Goal: Transaction & Acquisition: Purchase product/service

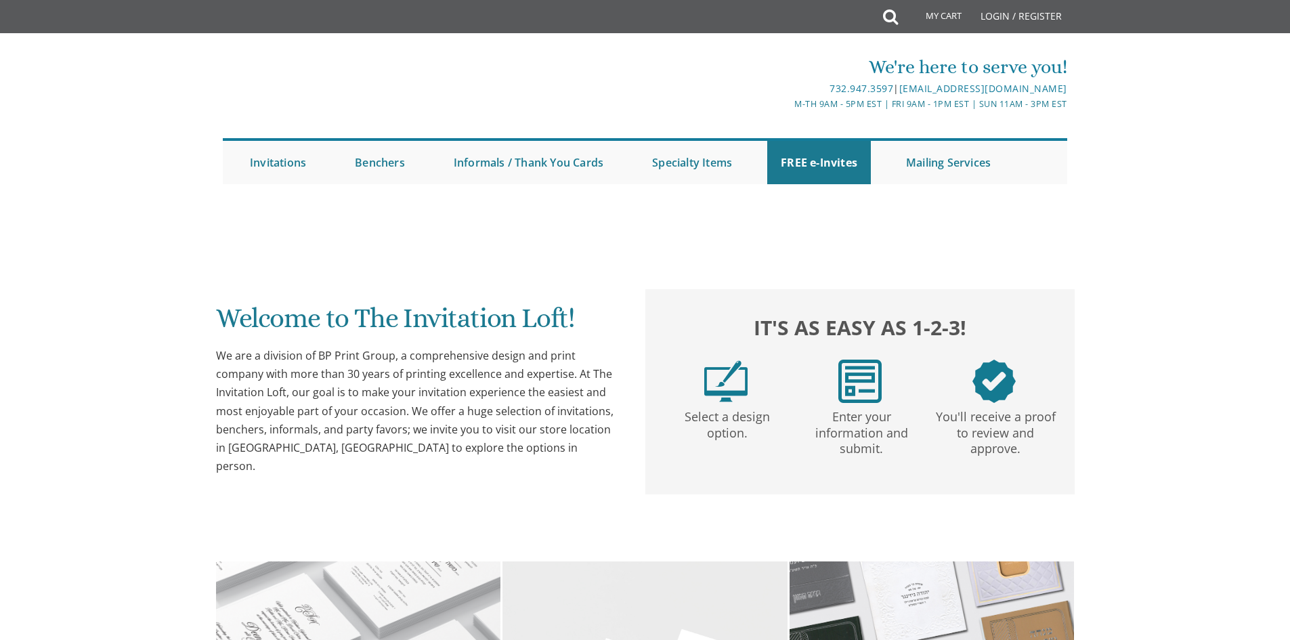
scroll to position [474, 0]
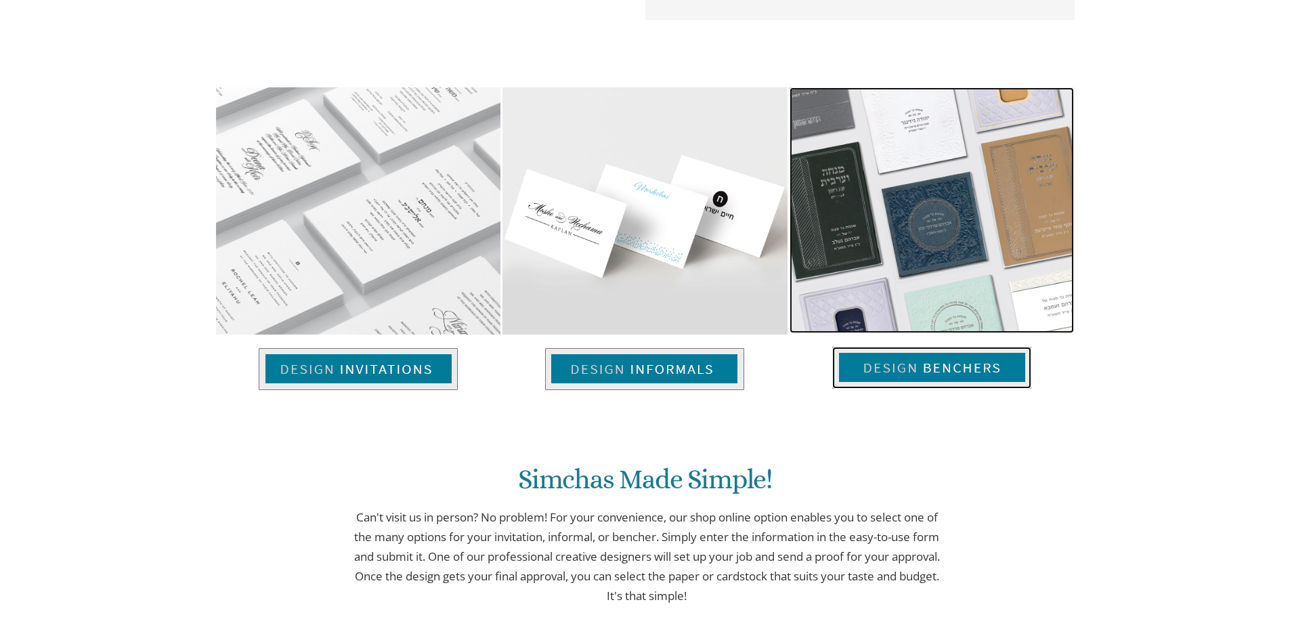
click at [901, 378] on img at bounding box center [931, 368] width 199 height 42
click at [922, 257] on img at bounding box center [932, 210] width 284 height 246
click at [960, 372] on img at bounding box center [931, 368] width 199 height 42
click at [960, 370] on img at bounding box center [931, 368] width 199 height 42
click at [902, 366] on img at bounding box center [931, 368] width 199 height 42
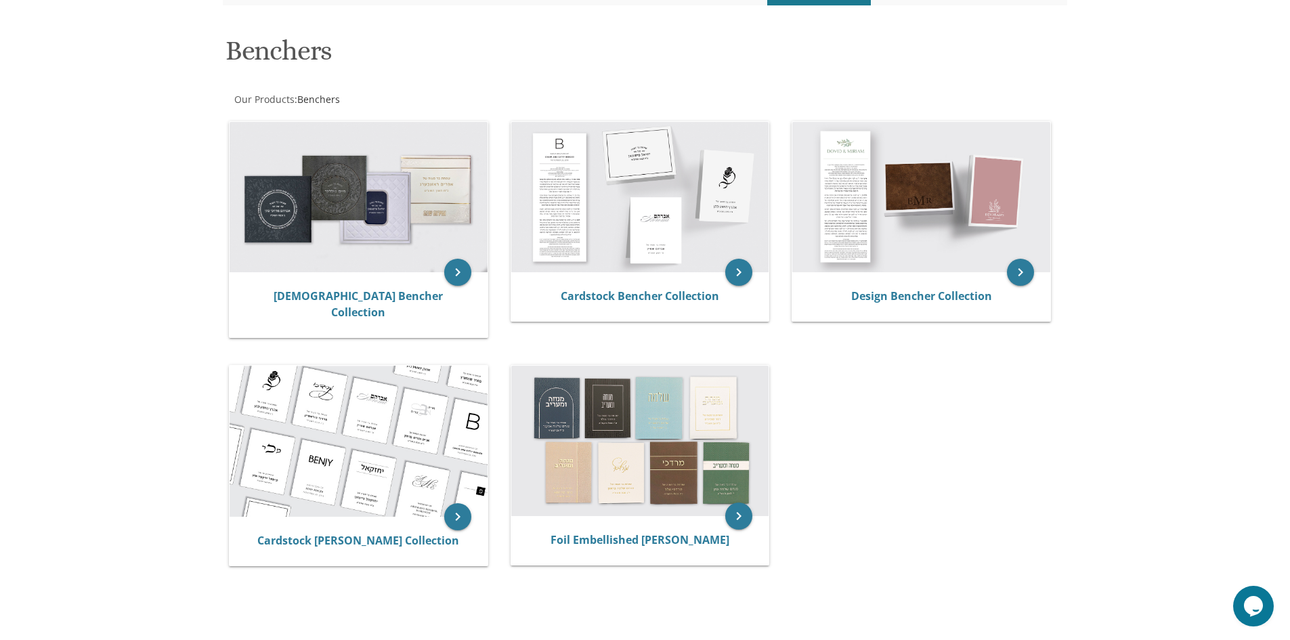
scroll to position [203, 0]
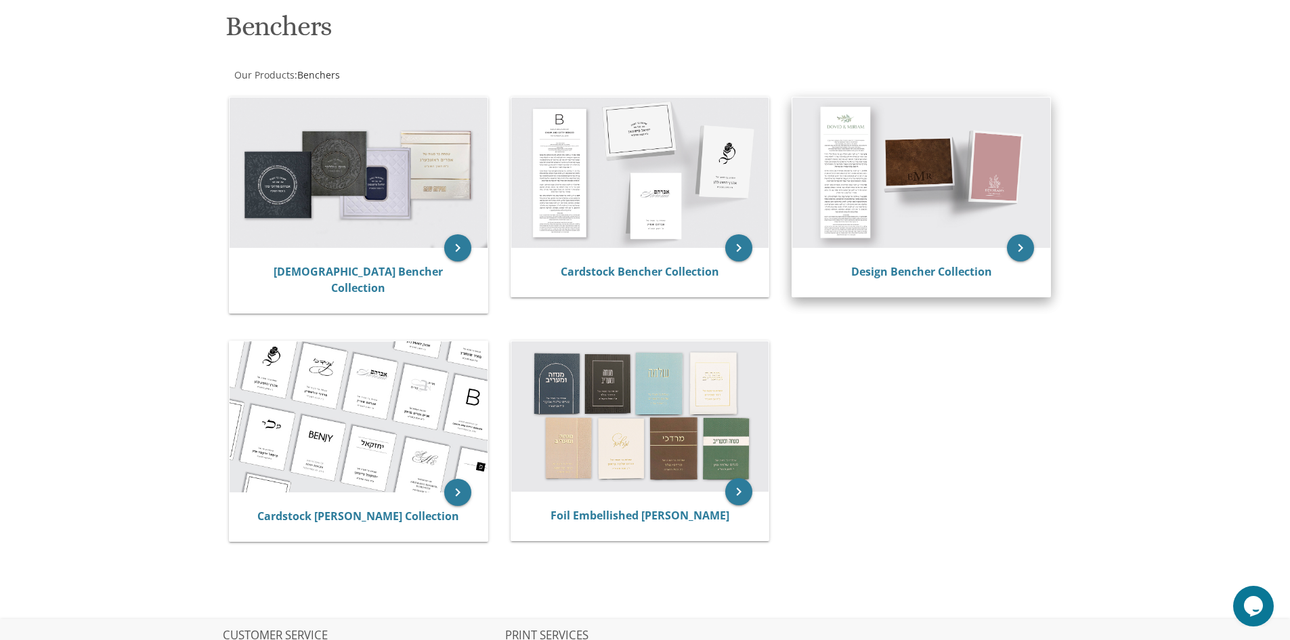
click at [851, 194] on img at bounding box center [921, 173] width 258 height 150
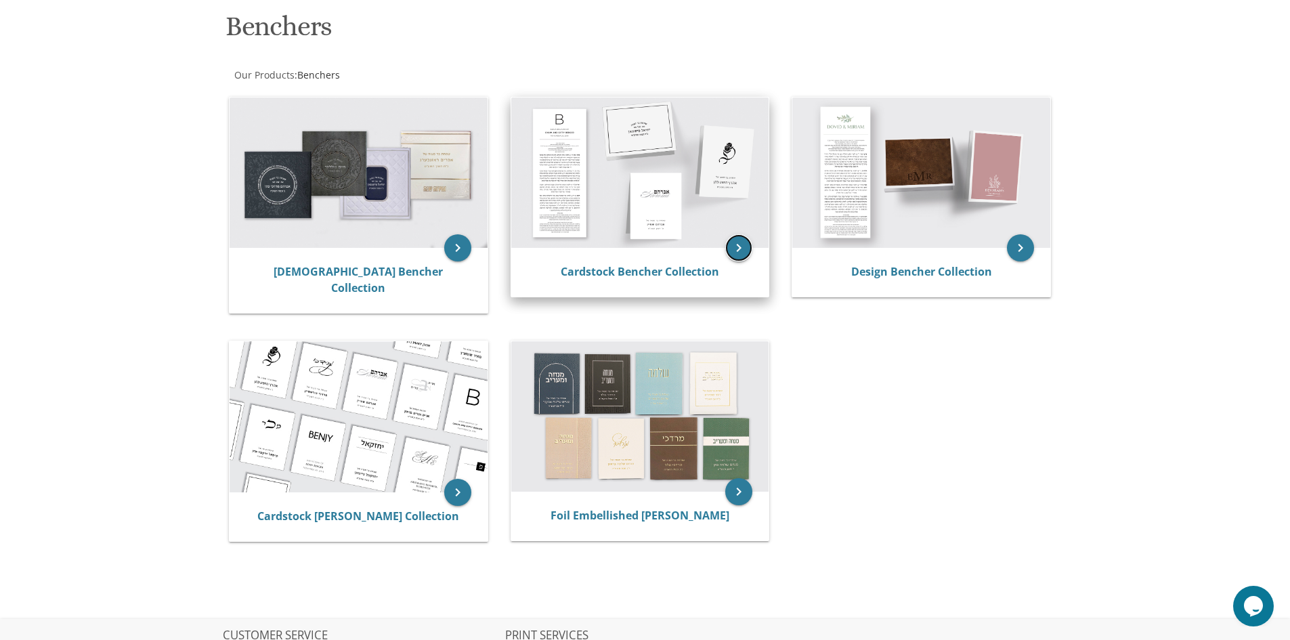
click at [742, 251] on icon "keyboard_arrow_right" at bounding box center [738, 247] width 27 height 27
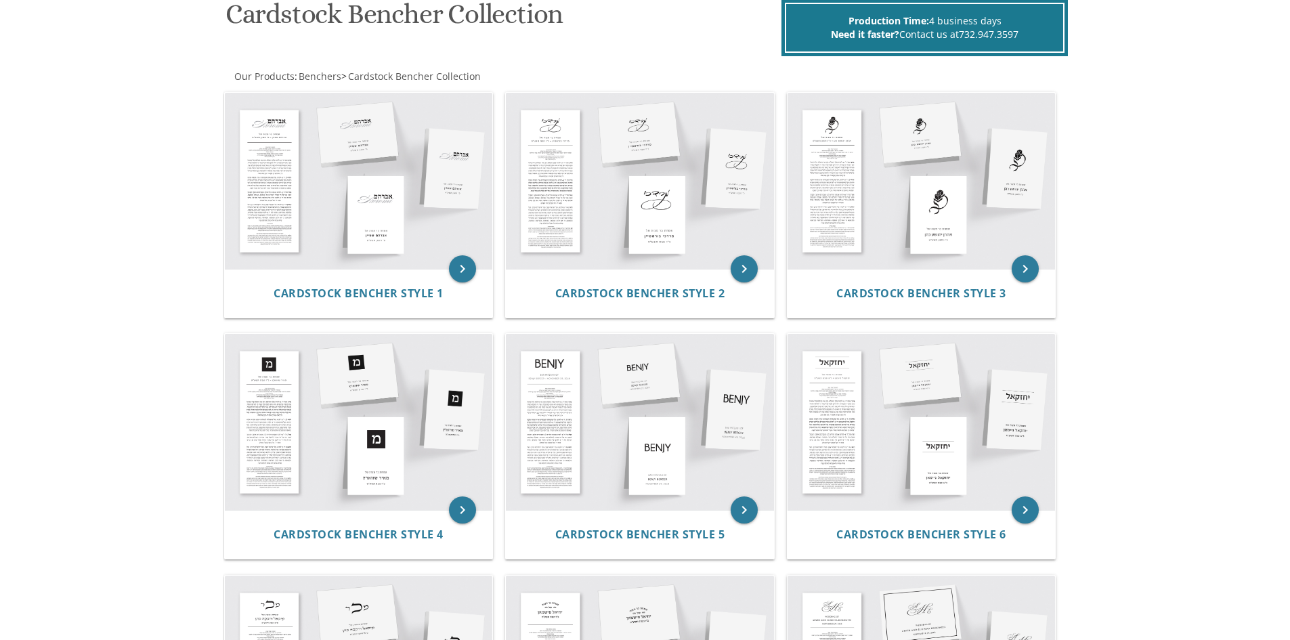
scroll to position [203, 0]
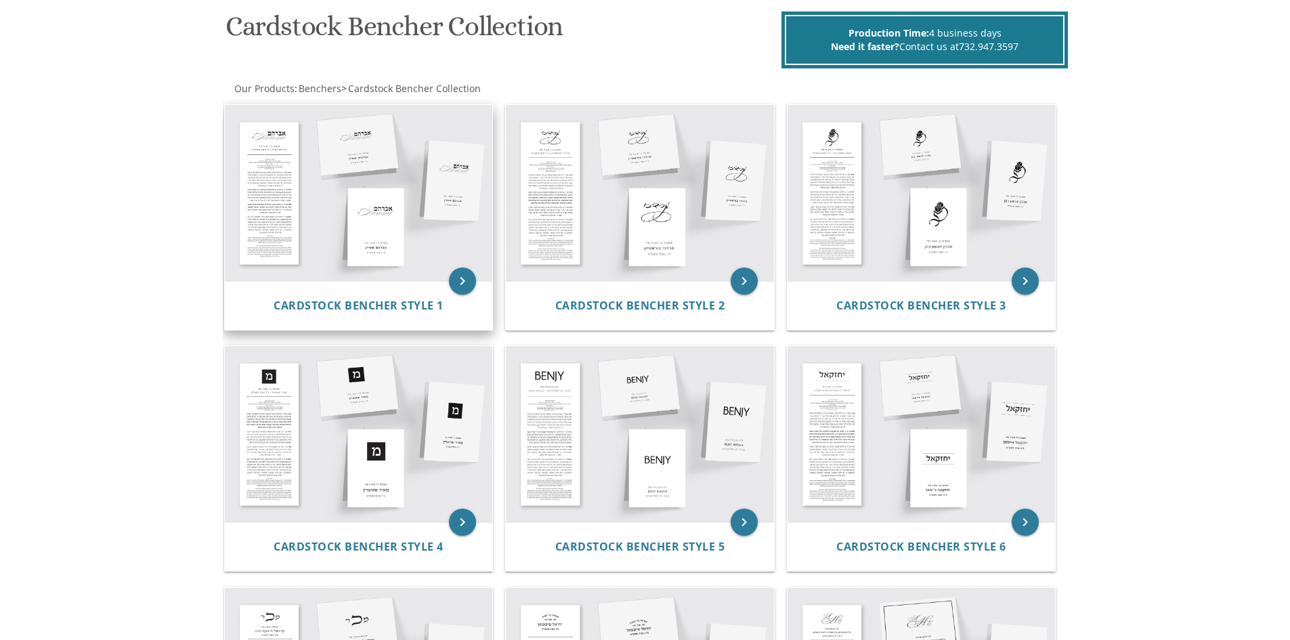
click at [348, 192] on img at bounding box center [359, 193] width 268 height 176
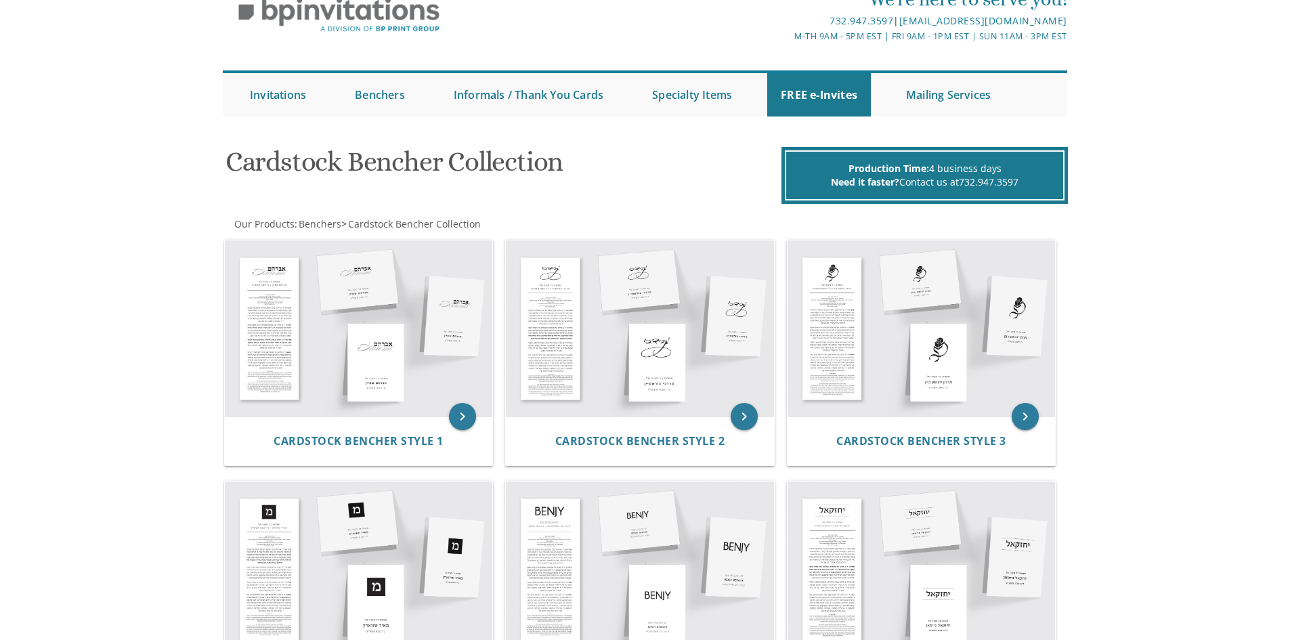
scroll to position [0, 0]
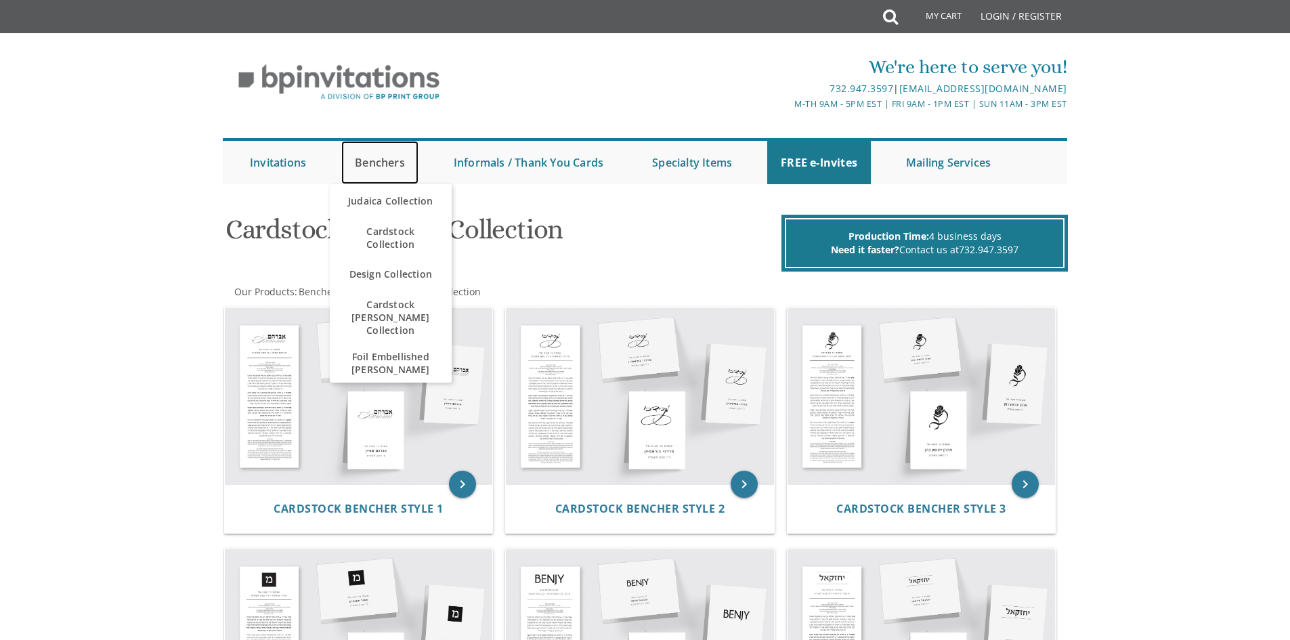
click at [393, 162] on link "Benchers" at bounding box center [379, 162] width 77 height 43
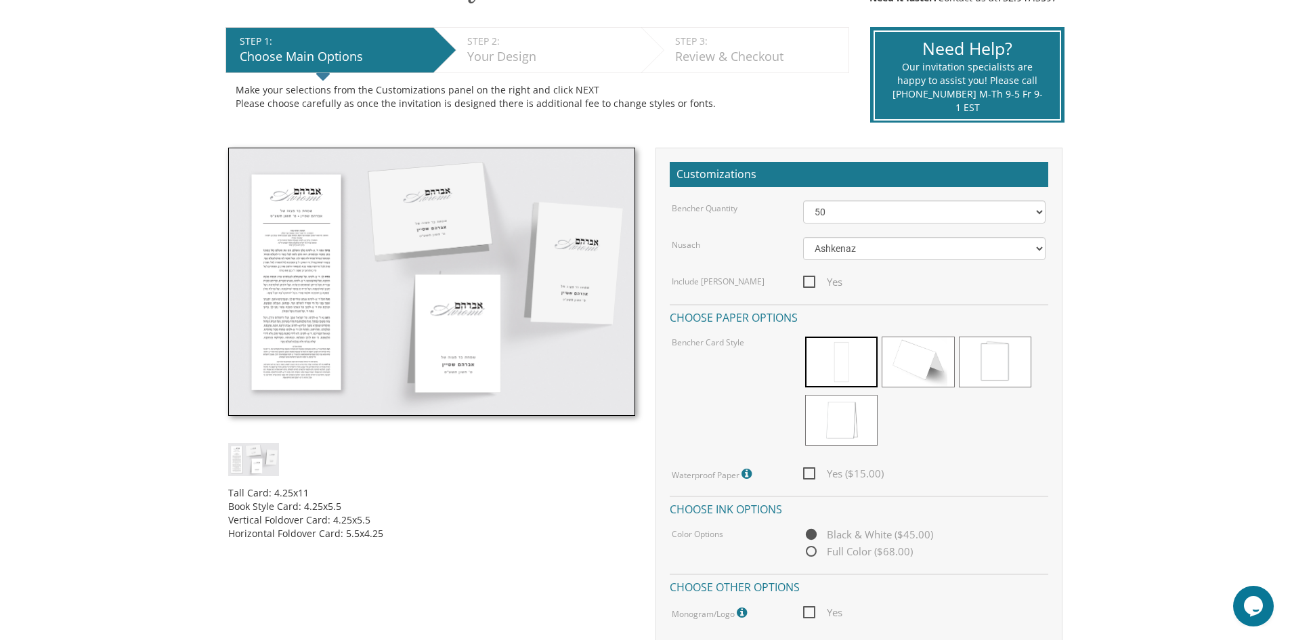
scroll to position [271, 0]
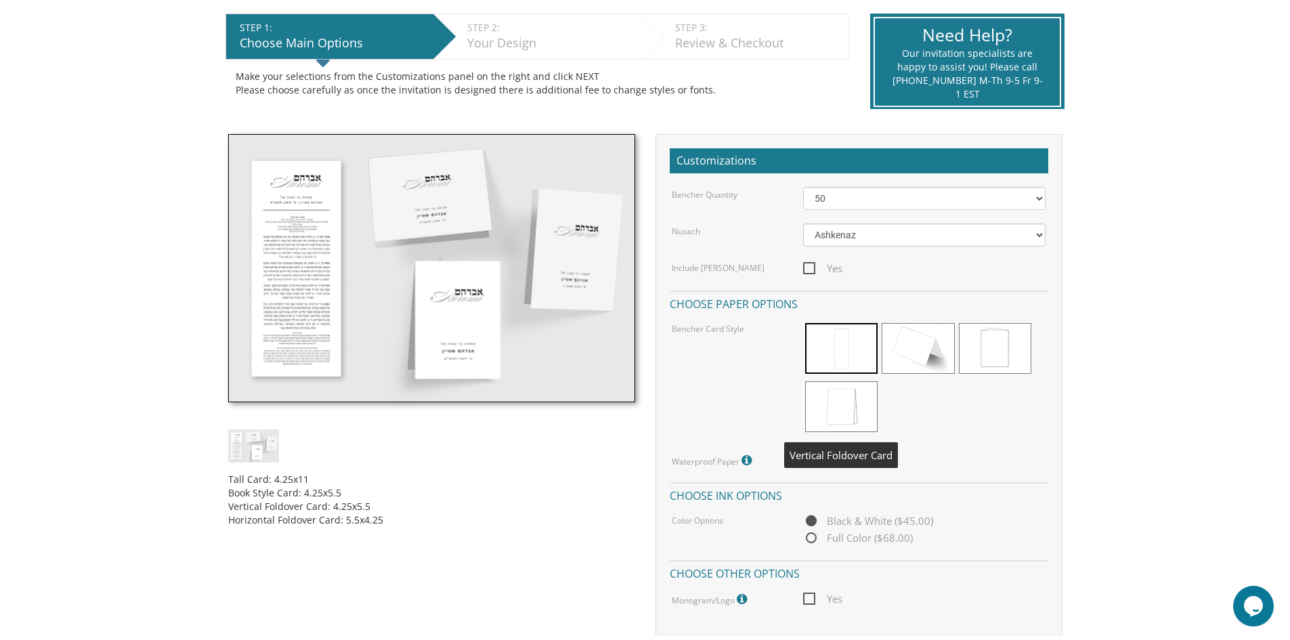
click at [840, 410] on span at bounding box center [841, 406] width 72 height 51
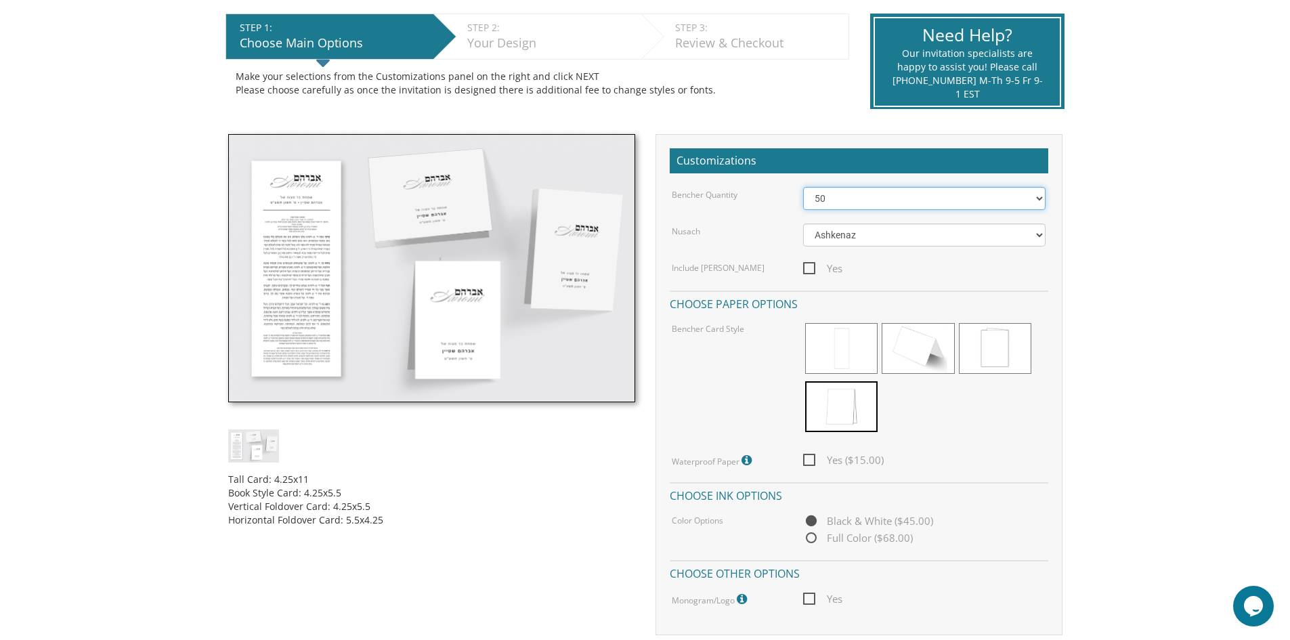
click at [1038, 198] on select "50 60 70 80 90 100 125 150 175 200 225 250 275 300 325 350 375 400 425 450 475 …" at bounding box center [924, 198] width 242 height 23
click at [803, 187] on select "50 60 70 80 90 100 125 150 175 200 225 250 275 300 325 350 375 400 425 450 475 …" at bounding box center [924, 198] width 242 height 23
click at [993, 207] on select "50 60 70 80 90 100 125 150 175 200 225 250 275 300 325 350 375 400 425 450 475 …" at bounding box center [924, 198] width 242 height 23
select select "70"
click at [803, 187] on select "50 60 70 80 90 100 125 150 175 200 225 250 275 300 325 350 375 400 425 450 475 …" at bounding box center [924, 198] width 242 height 23
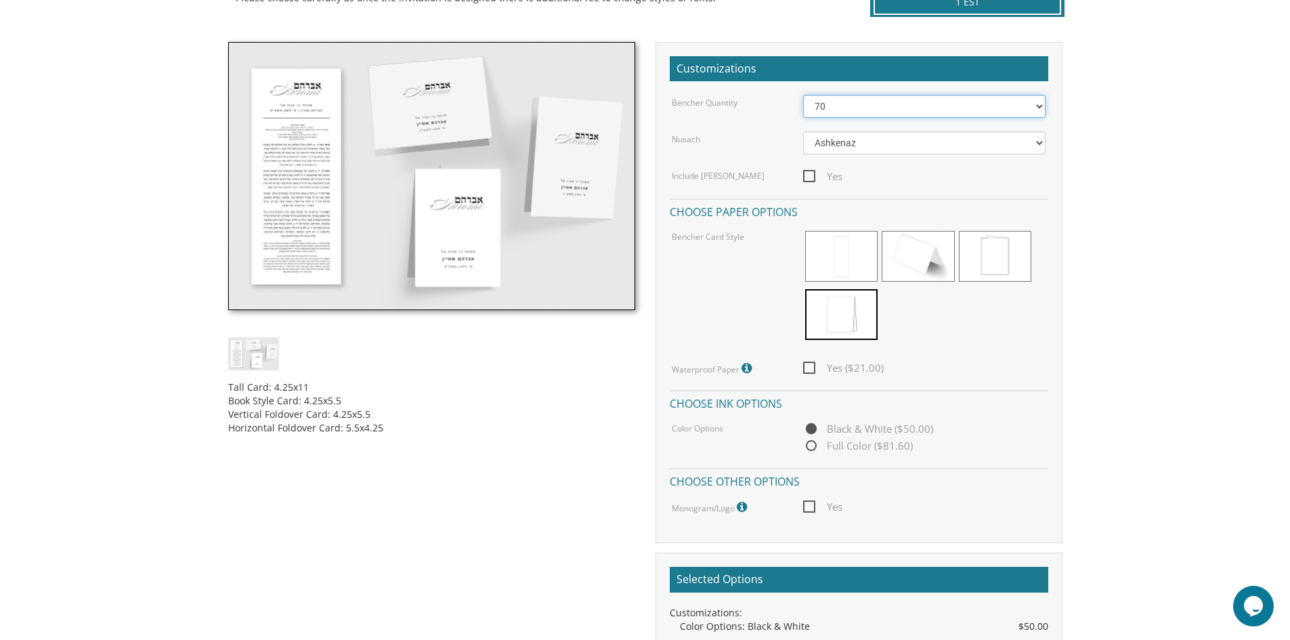
scroll to position [339, 0]
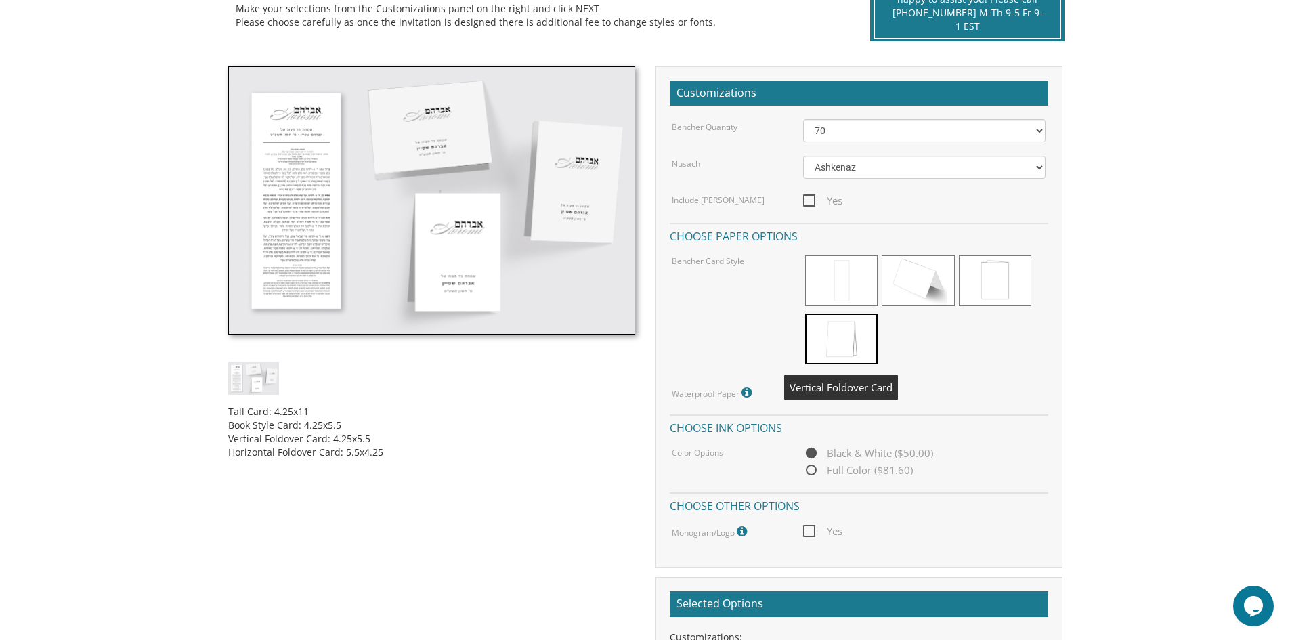
click at [847, 339] on span at bounding box center [841, 339] width 72 height 51
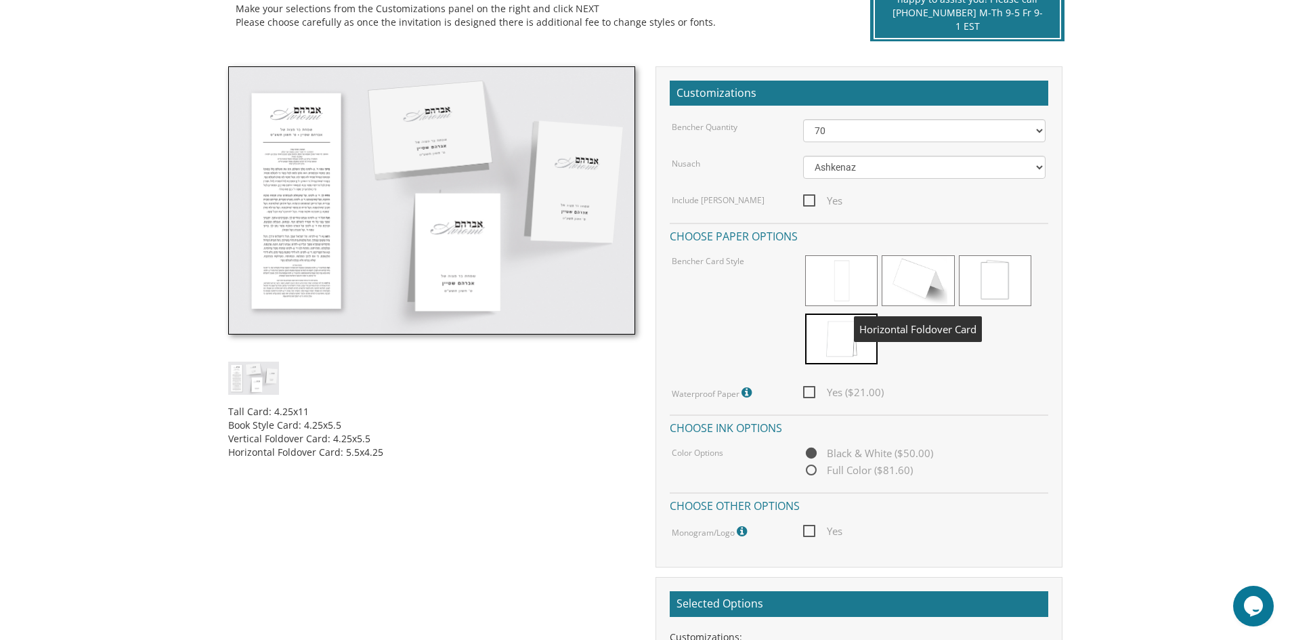
click at [920, 295] on span at bounding box center [918, 280] width 72 height 51
click at [867, 286] on span at bounding box center [841, 280] width 72 height 51
click at [995, 278] on span at bounding box center [995, 280] width 72 height 51
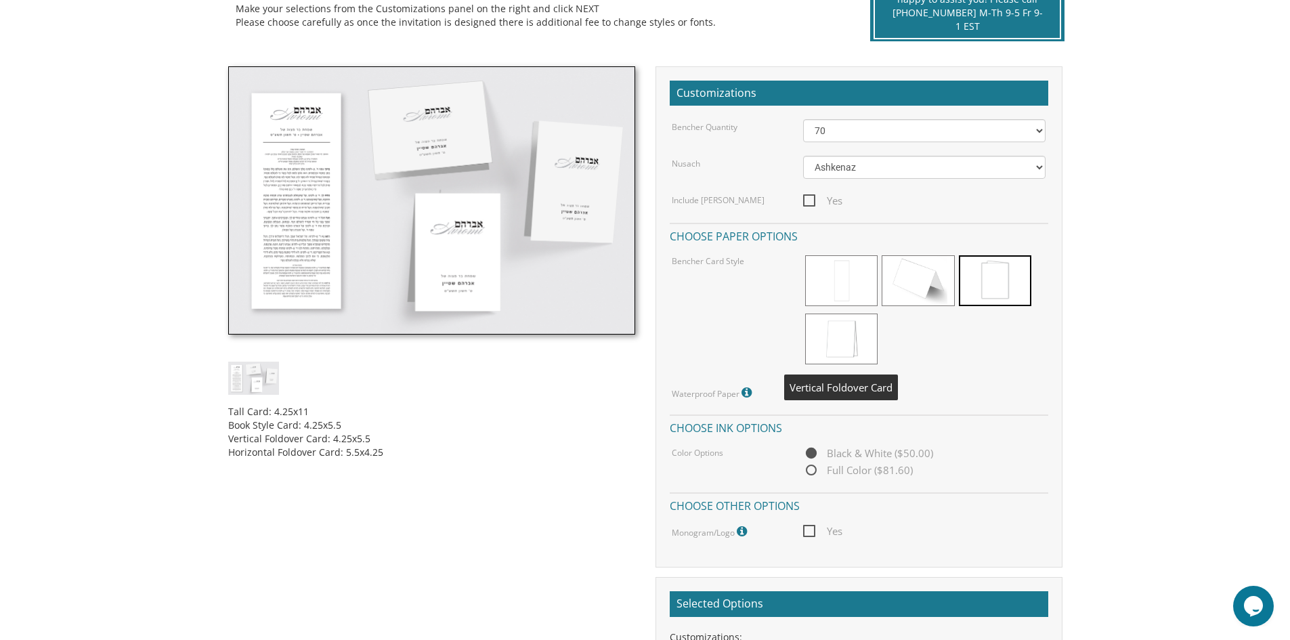
click at [853, 341] on span at bounding box center [841, 339] width 72 height 51
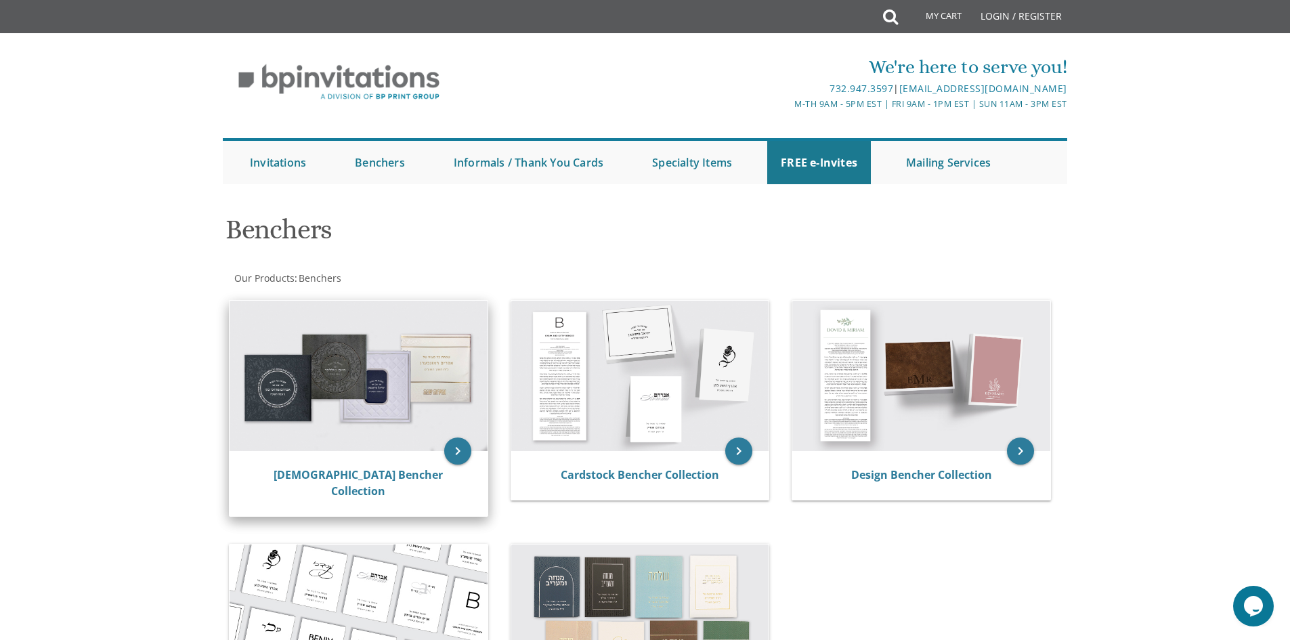
click at [452, 386] on img at bounding box center [359, 376] width 258 height 150
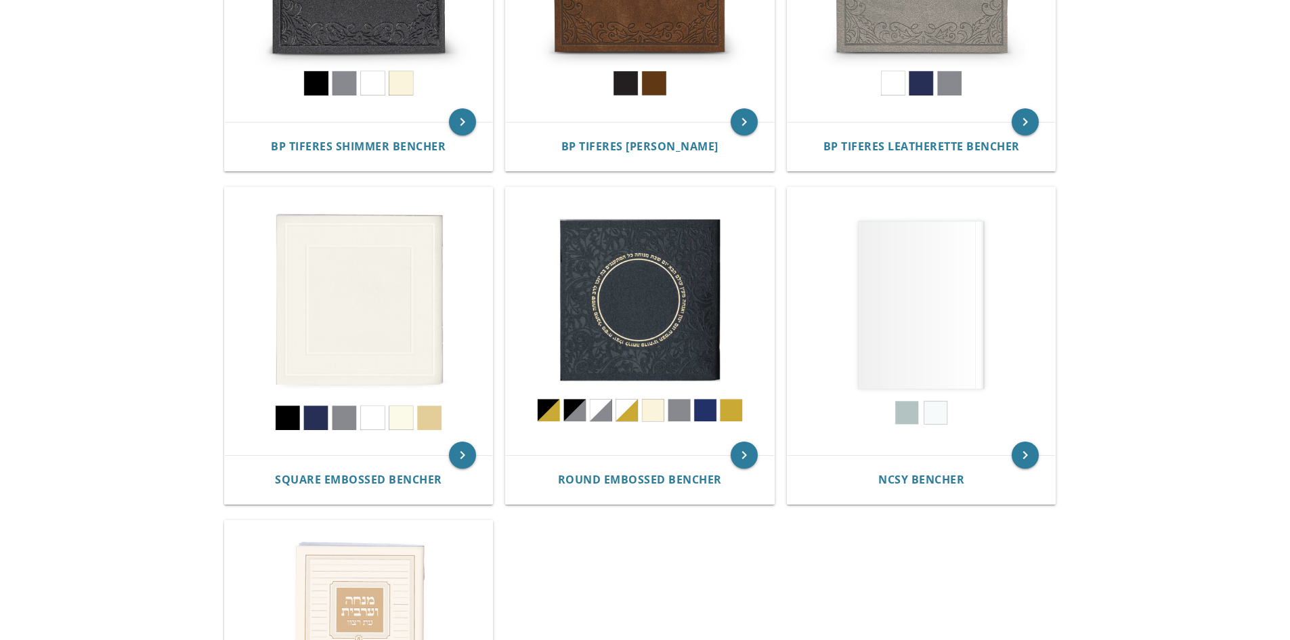
scroll to position [474, 0]
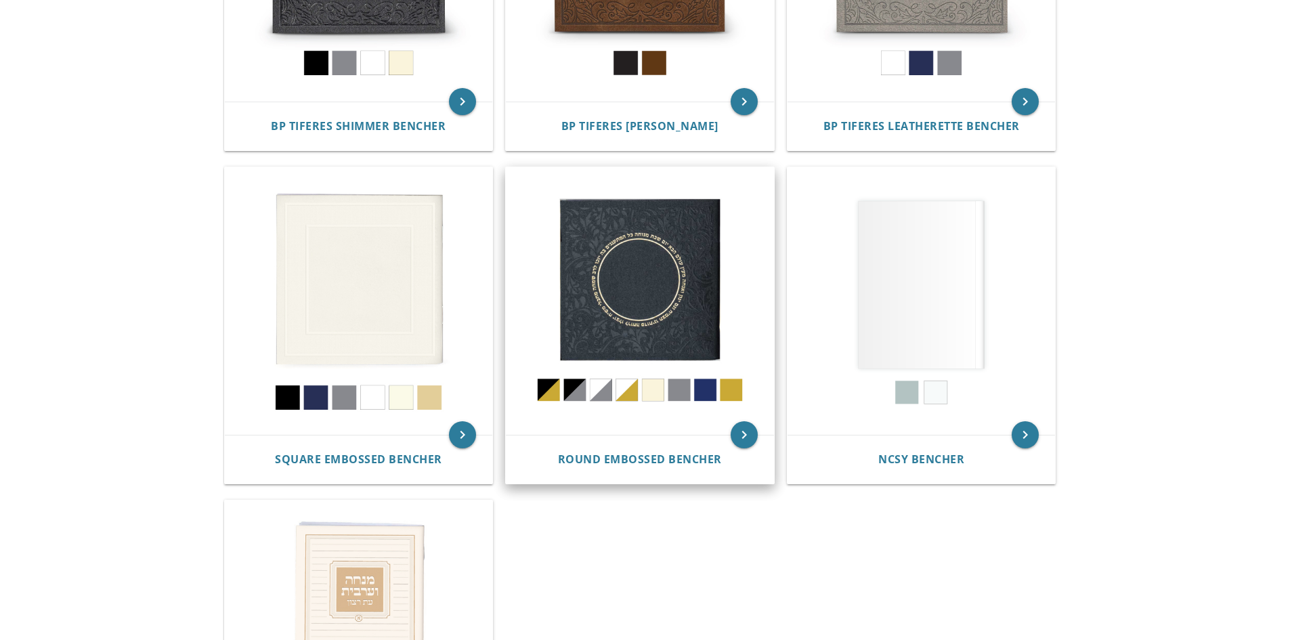
click at [649, 263] on img at bounding box center [640, 301] width 268 height 268
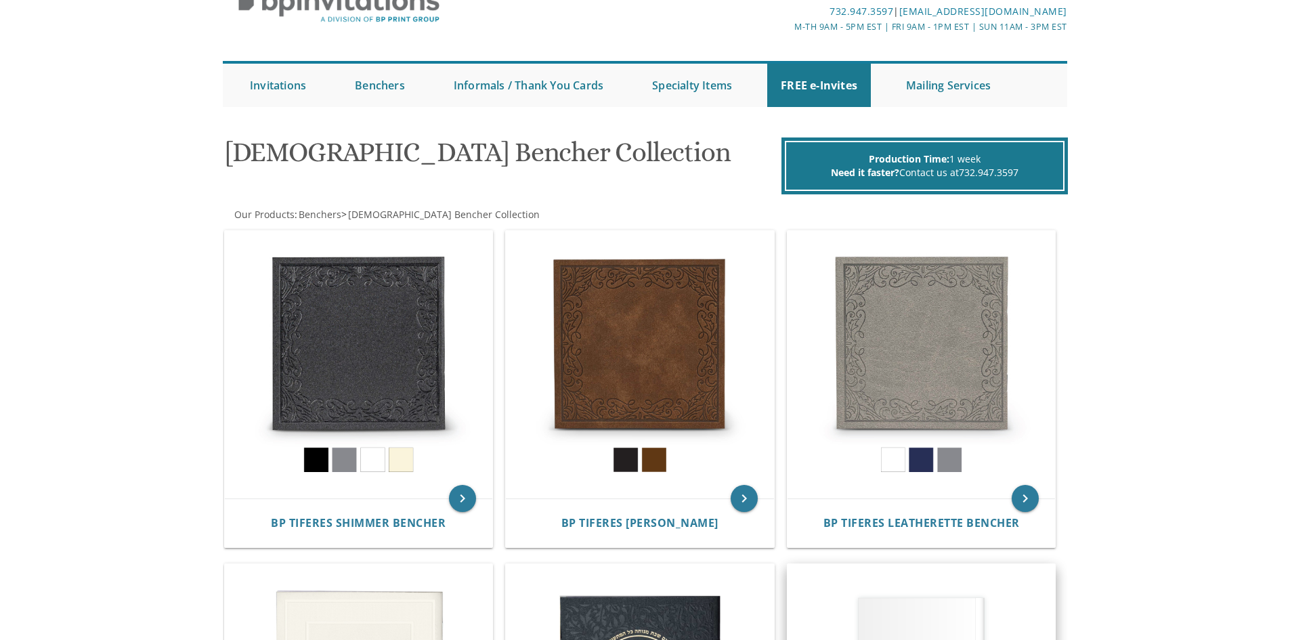
scroll to position [0, 0]
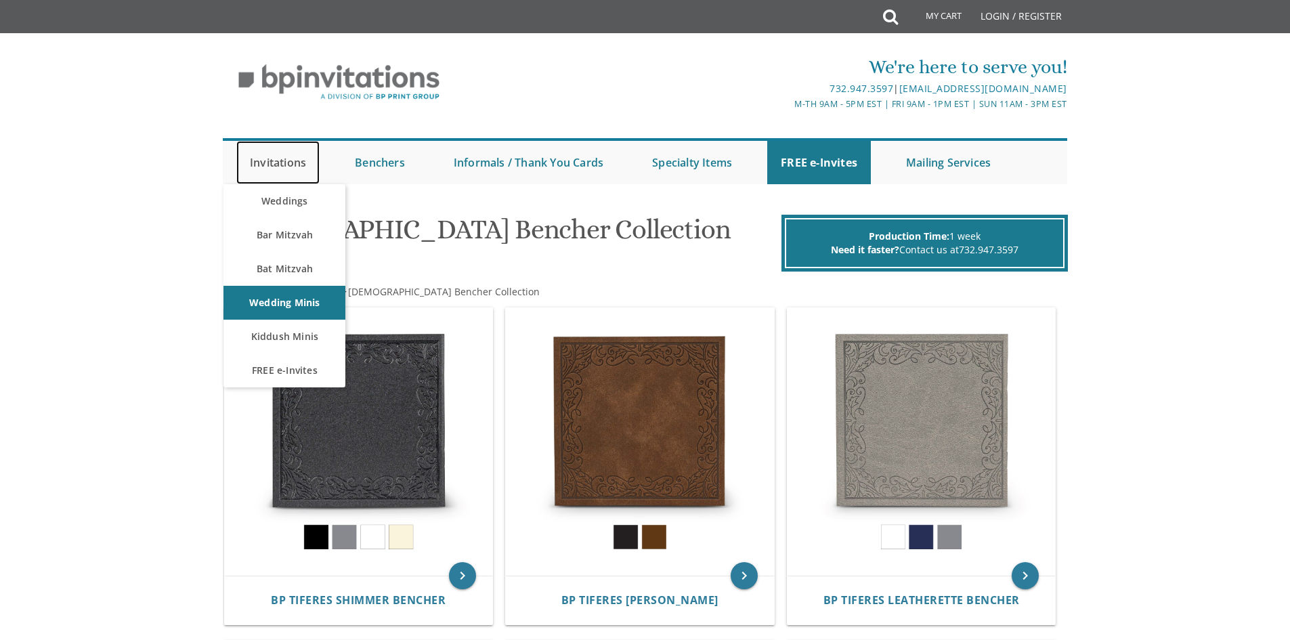
click at [301, 163] on link "Invitations" at bounding box center [277, 162] width 83 height 43
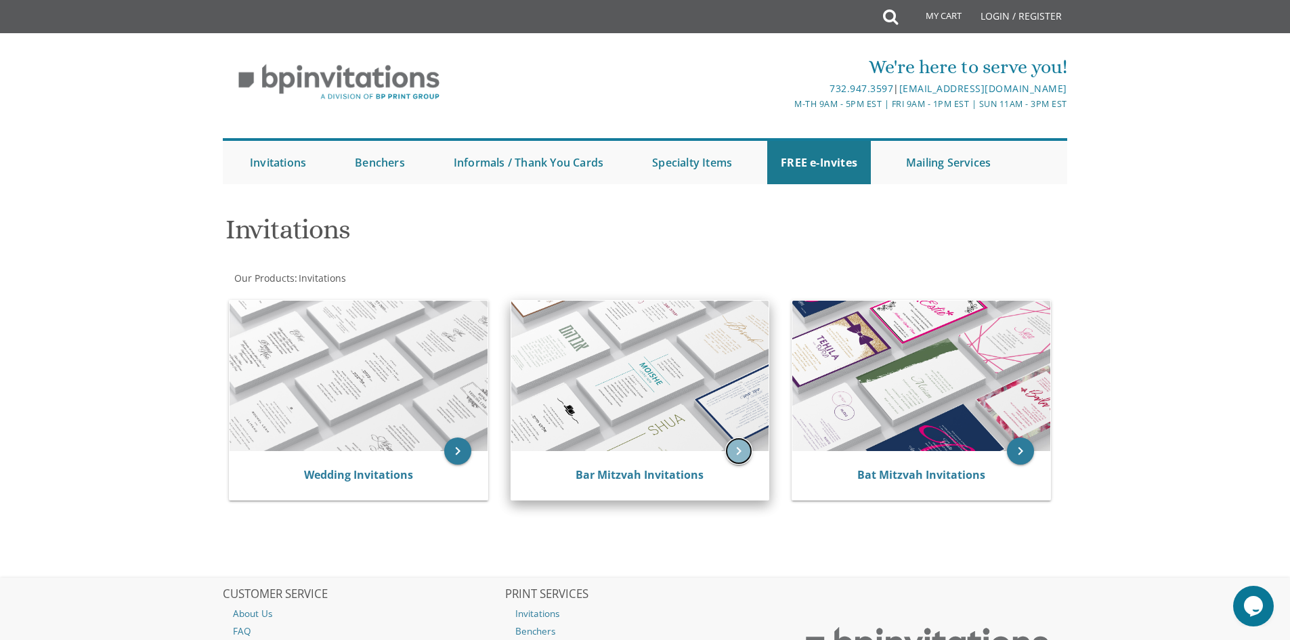
click at [739, 448] on icon "keyboard_arrow_right" at bounding box center [738, 450] width 27 height 27
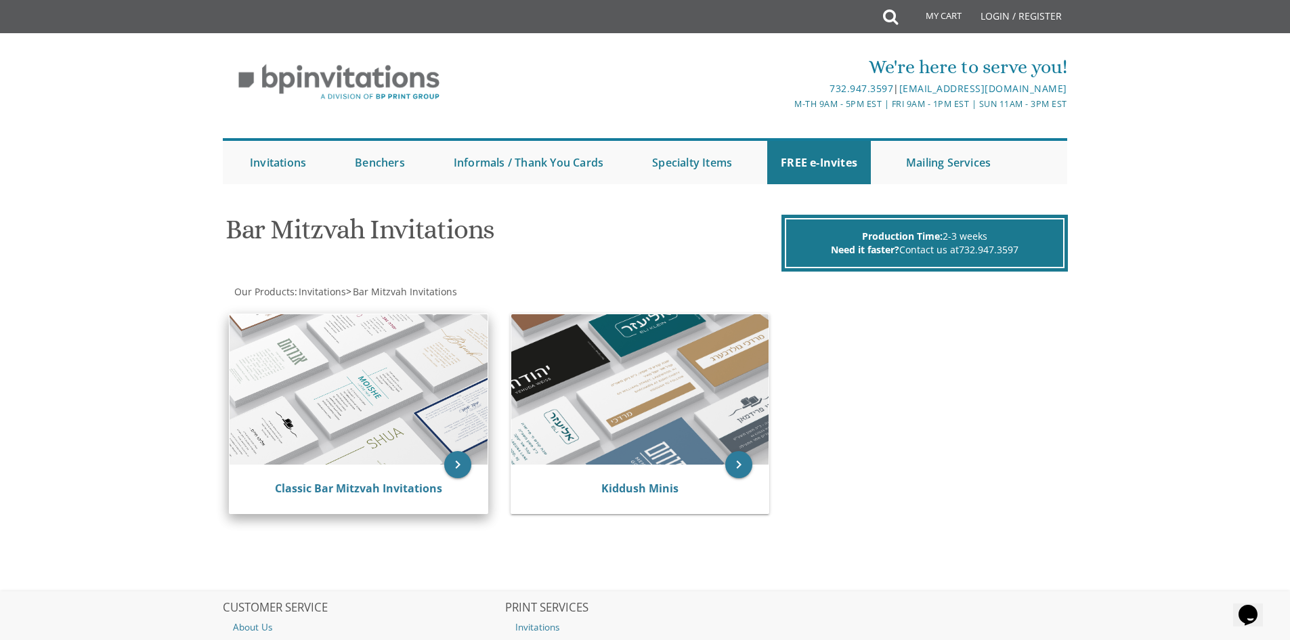
click at [437, 402] on img at bounding box center [359, 389] width 258 height 150
click at [455, 463] on icon "keyboard_arrow_right" at bounding box center [457, 464] width 27 height 27
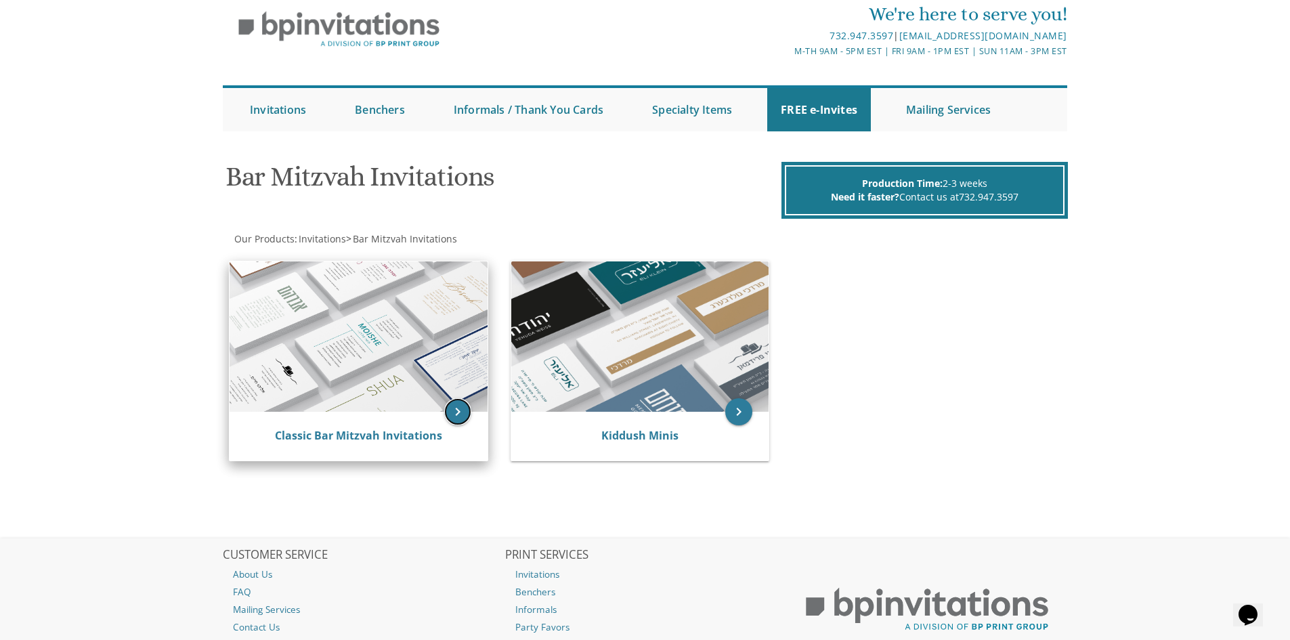
scroll to position [68, 0]
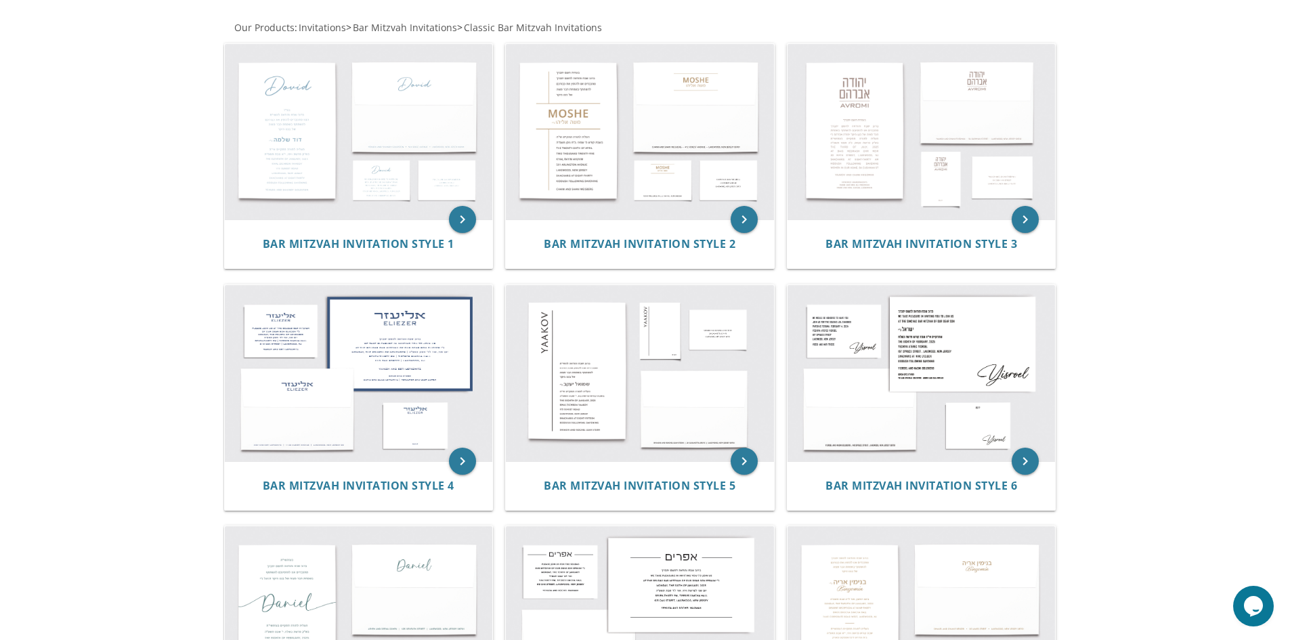
scroll to position [271, 0]
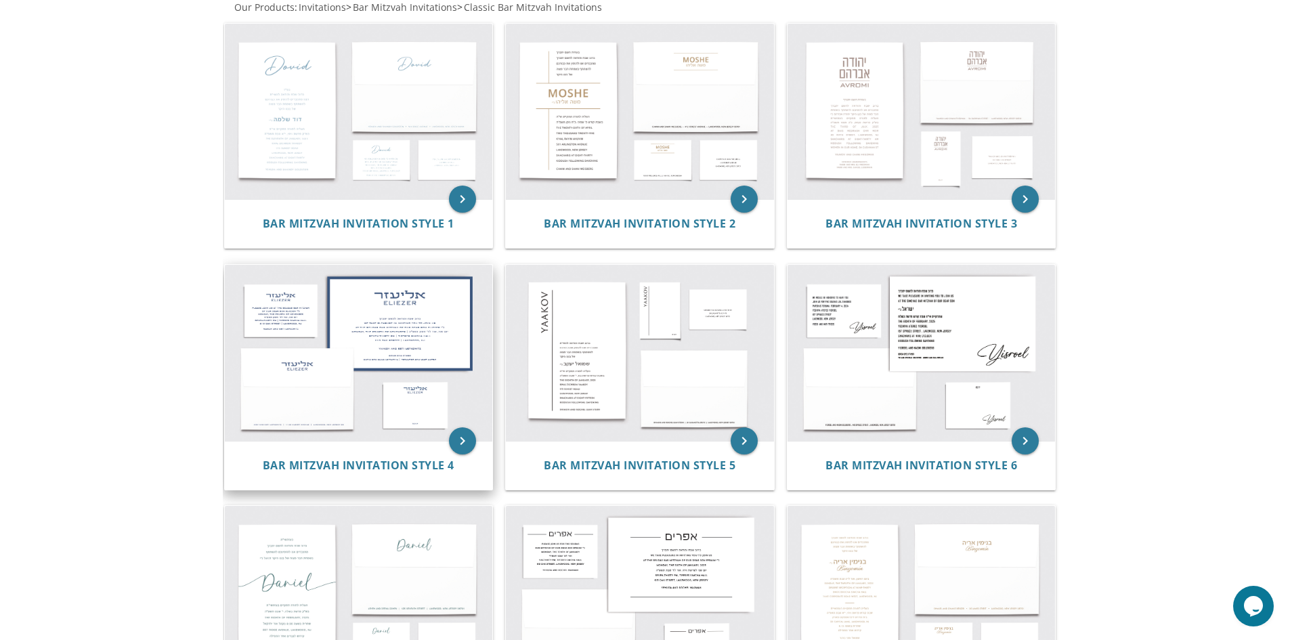
click at [406, 332] on img at bounding box center [359, 353] width 268 height 176
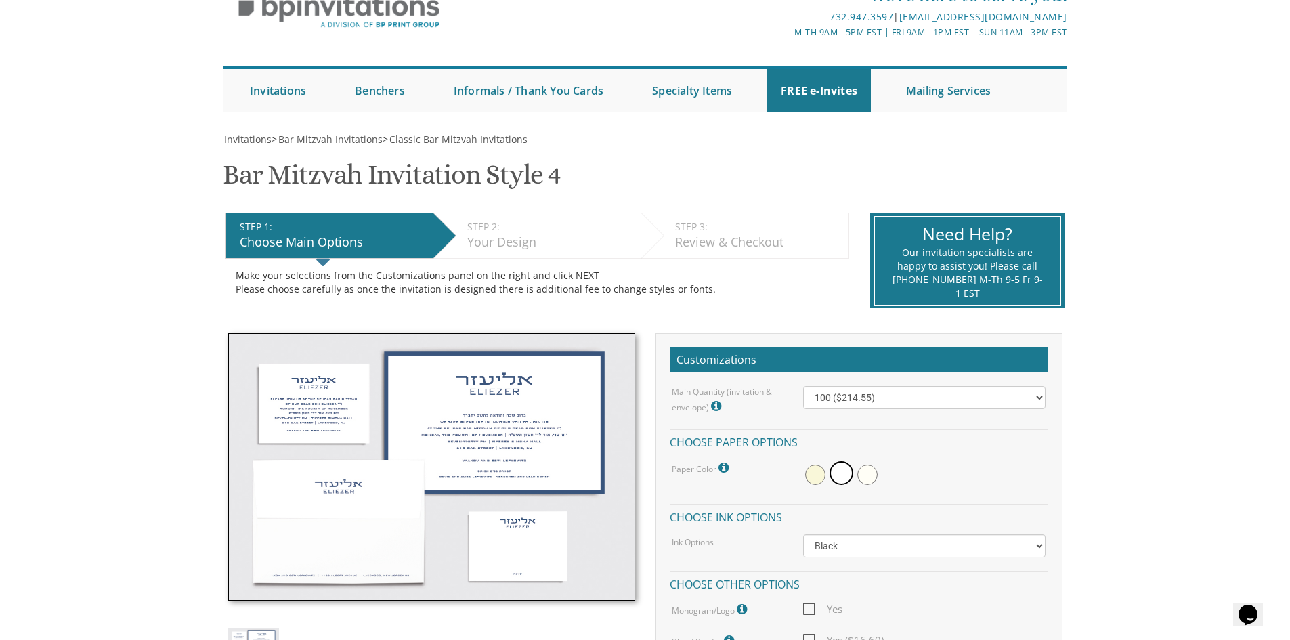
scroll to position [135, 0]
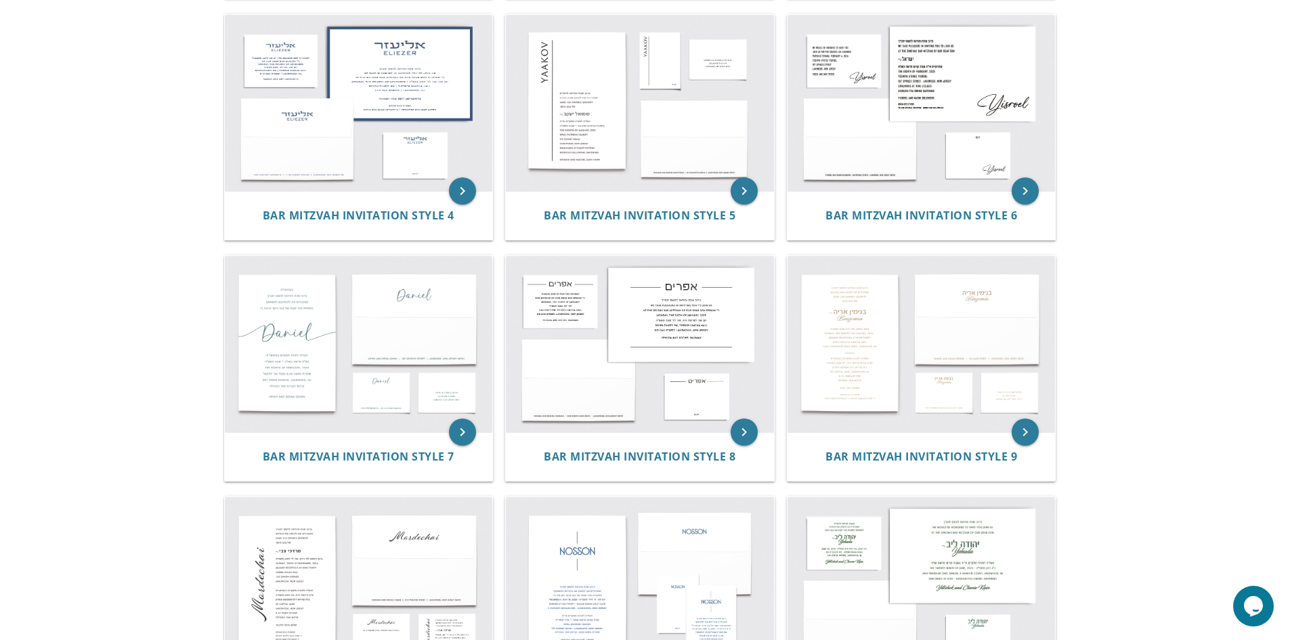
scroll to position [542, 0]
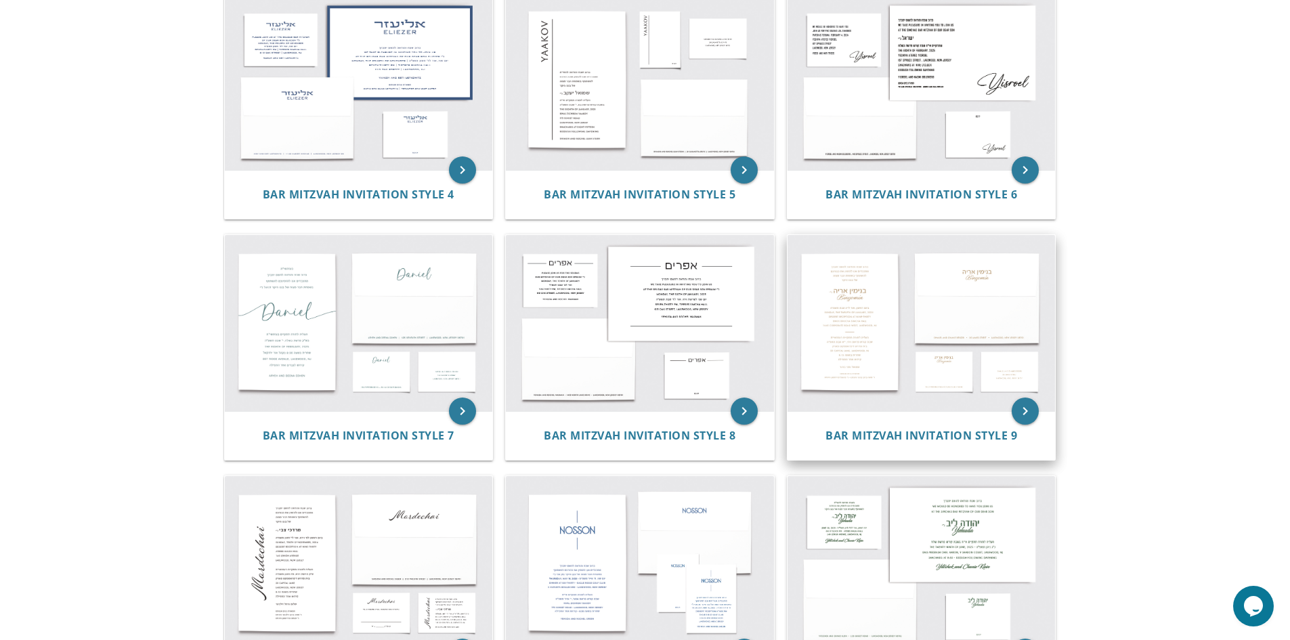
click at [946, 319] on img at bounding box center [922, 323] width 268 height 176
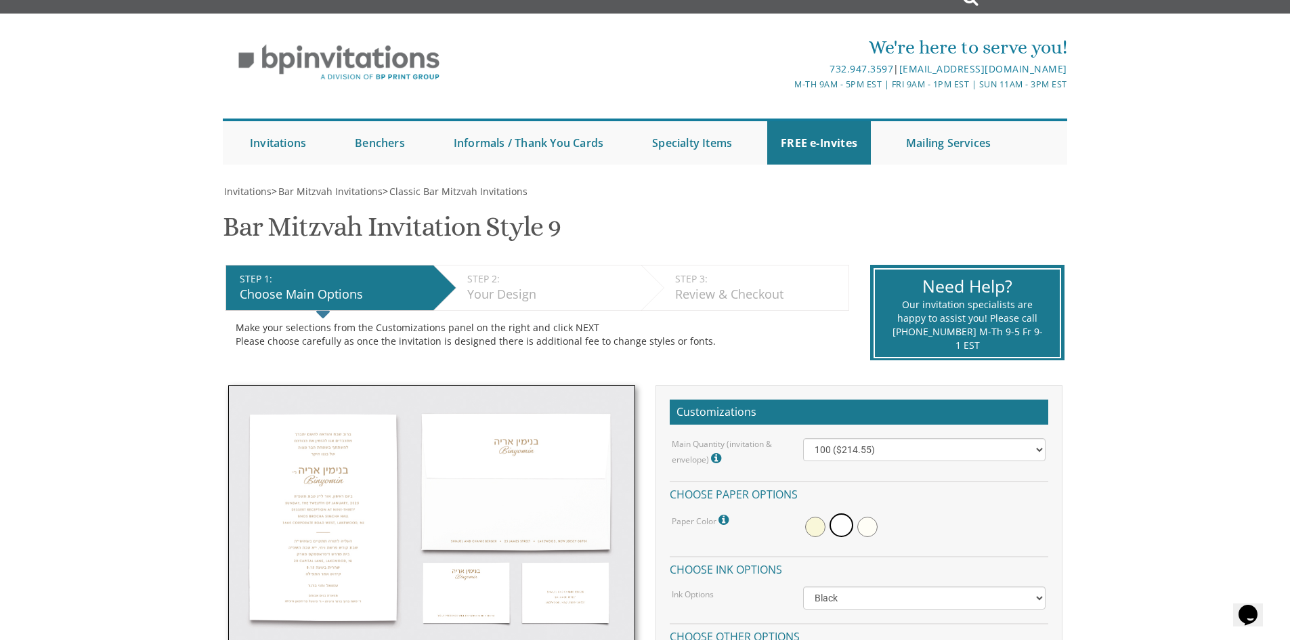
scroll to position [135, 0]
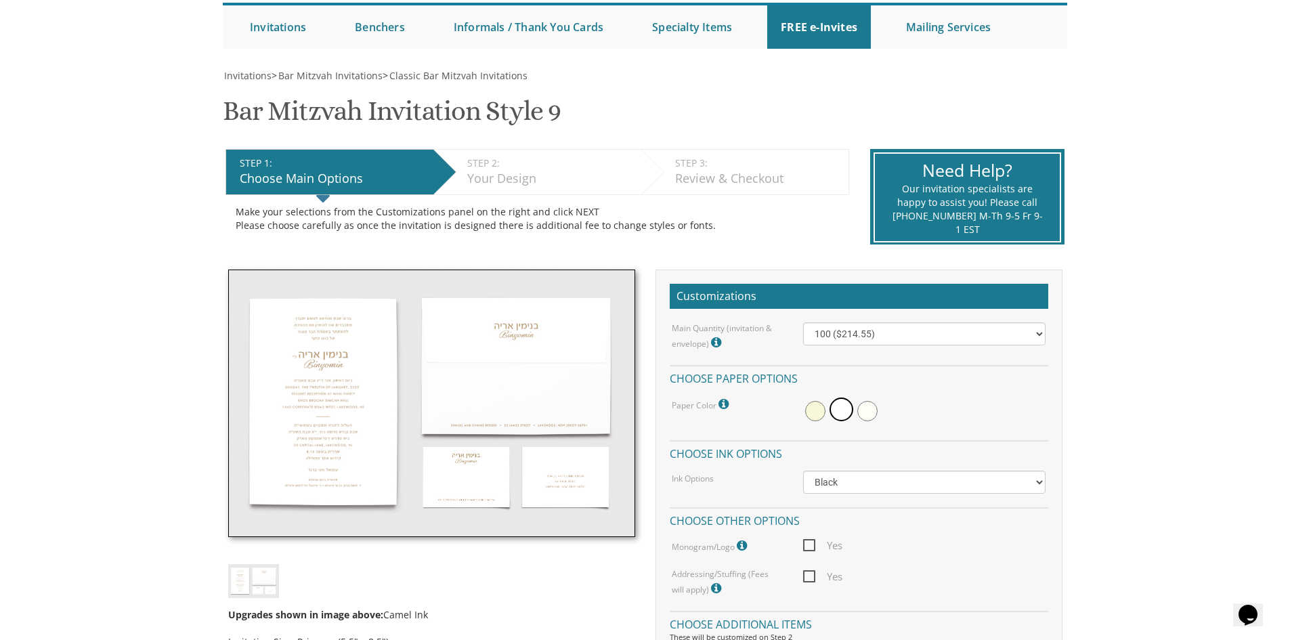
click at [364, 386] on img at bounding box center [431, 404] width 407 height 268
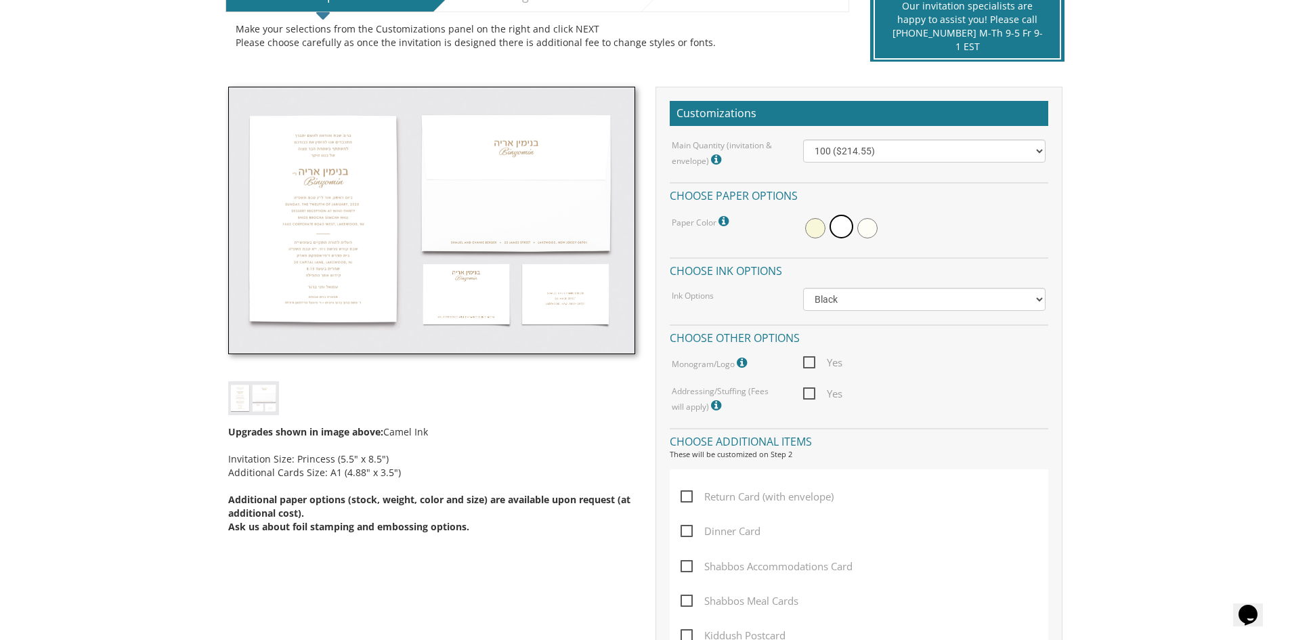
scroll to position [339, 0]
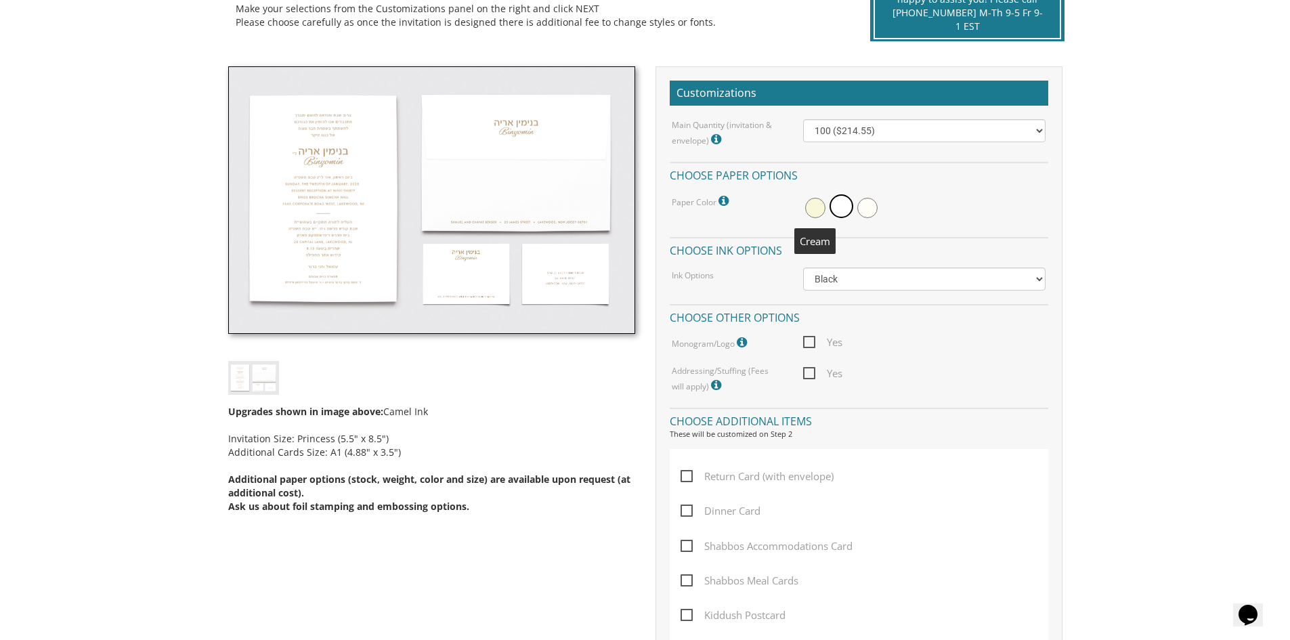
click at [820, 205] on span at bounding box center [815, 208] width 20 height 20
click at [879, 131] on select "100 ($214.55) 200 ($254.60) 300 ($294.25) 400 ($333.55) 500 ($373.90) 600 ($413…" at bounding box center [924, 130] width 242 height 23
select select "200"
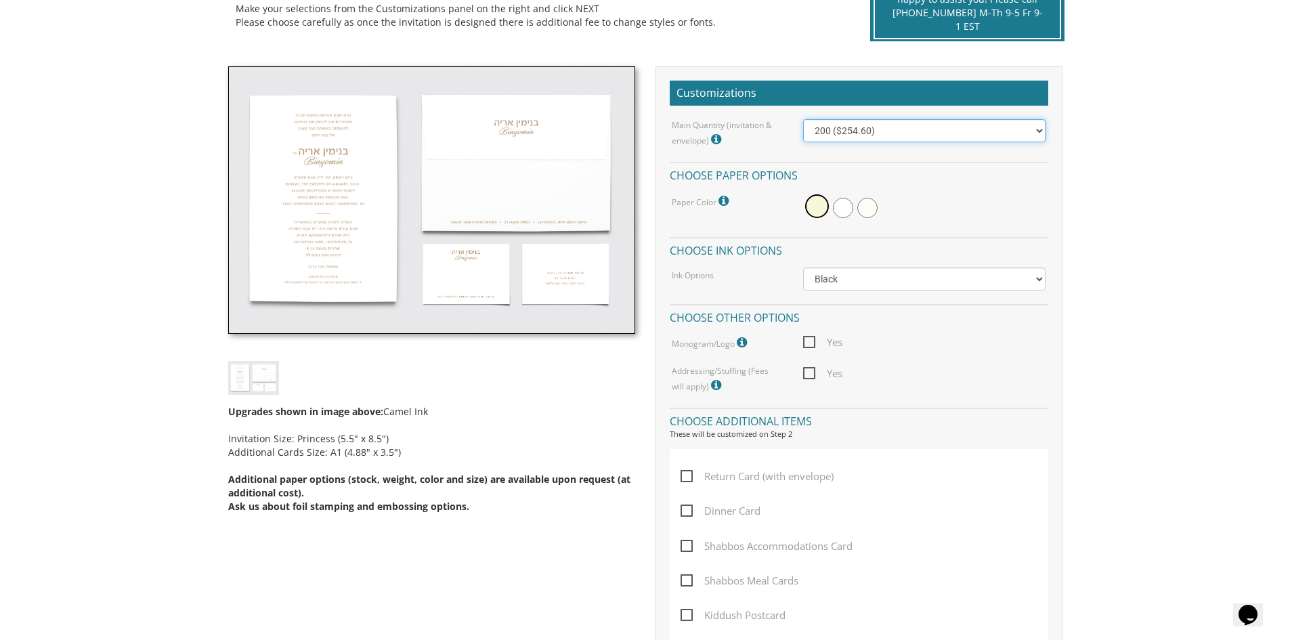
click at [803, 119] on select "100 ($214.55) 200 ($254.60) 300 ($294.25) 400 ($333.55) 500 ($373.90) 600 ($413…" at bounding box center [924, 130] width 242 height 23
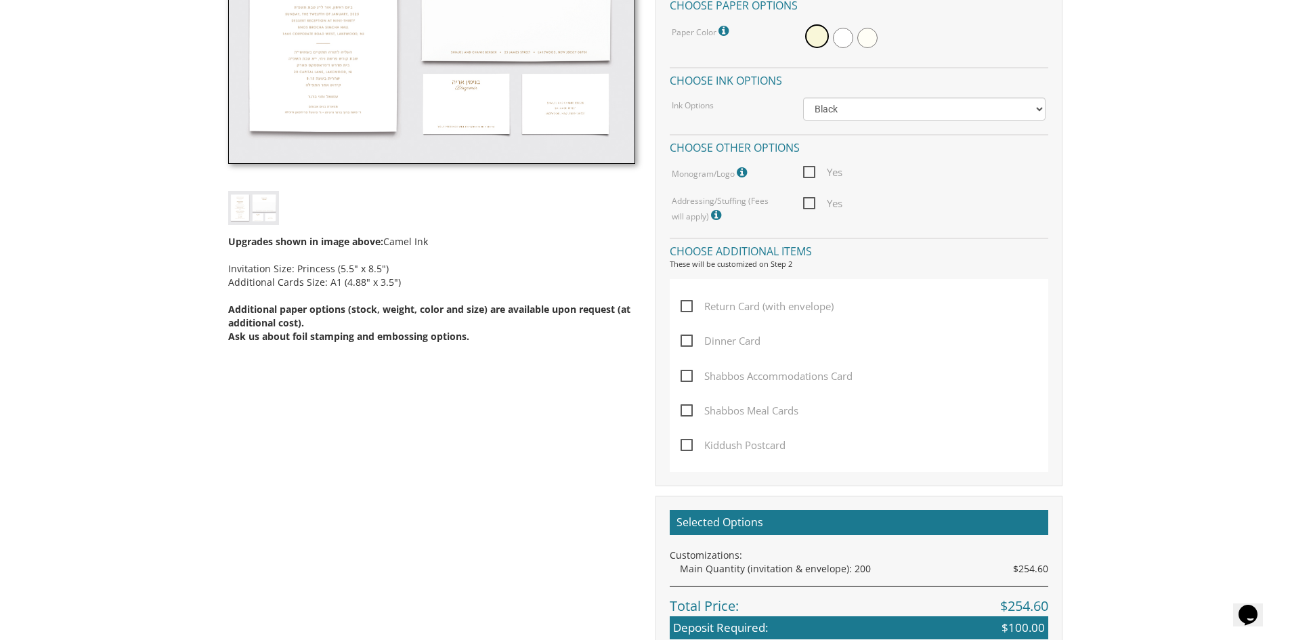
scroll to position [542, 0]
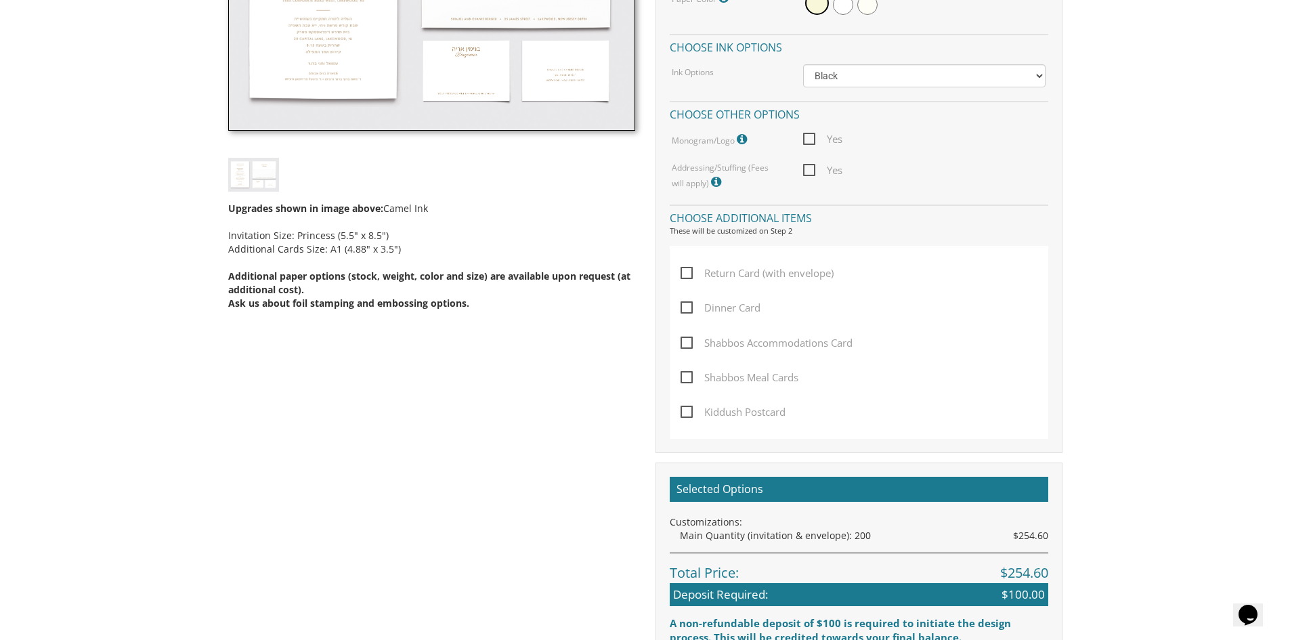
click at [815, 277] on span "Return Card (with envelope)" at bounding box center [757, 273] width 153 height 17
click at [689, 276] on input "Return Card (with envelope)" at bounding box center [685, 271] width 9 height 9
checkbox input "true"
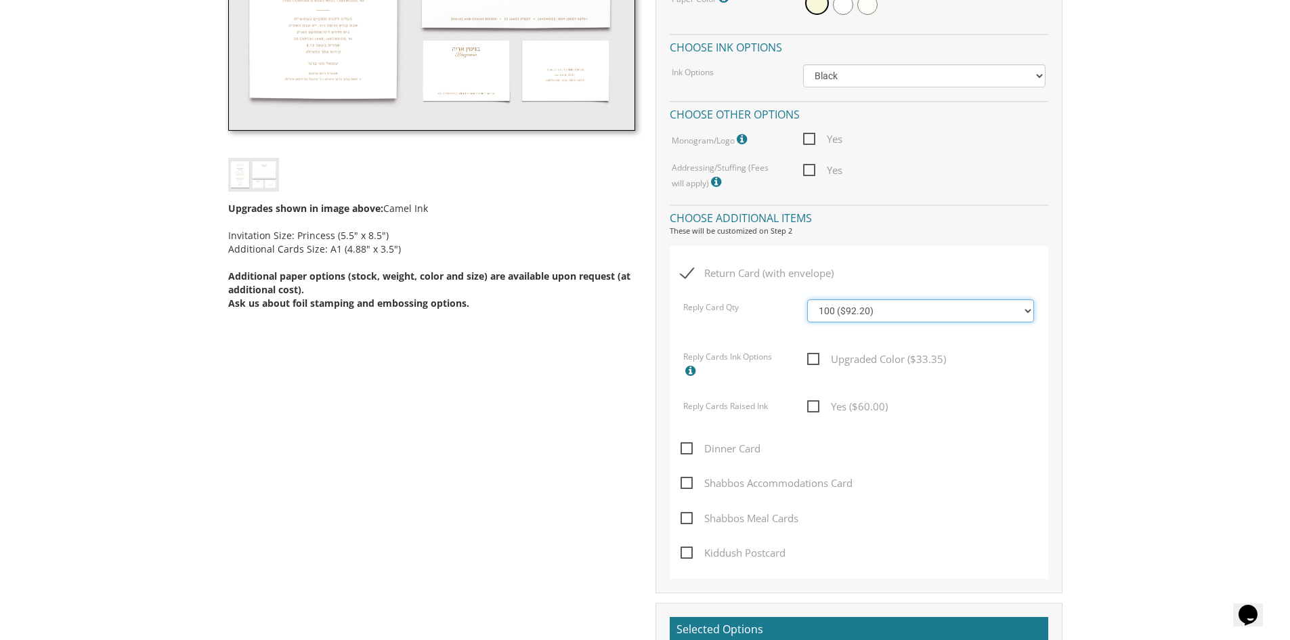
click at [864, 312] on select "100 ($92.20) 200 ($119.30) 300 ($141.90) 400 ($168.75) 500 ($191.00) 600 ($217.…" at bounding box center [920, 310] width 227 height 23
click at [807, 299] on select "100 ($92.20) 200 ($119.30) 300 ($141.90) 400 ($168.75) 500 ($191.00) 600 ($217.…" at bounding box center [920, 310] width 227 height 23
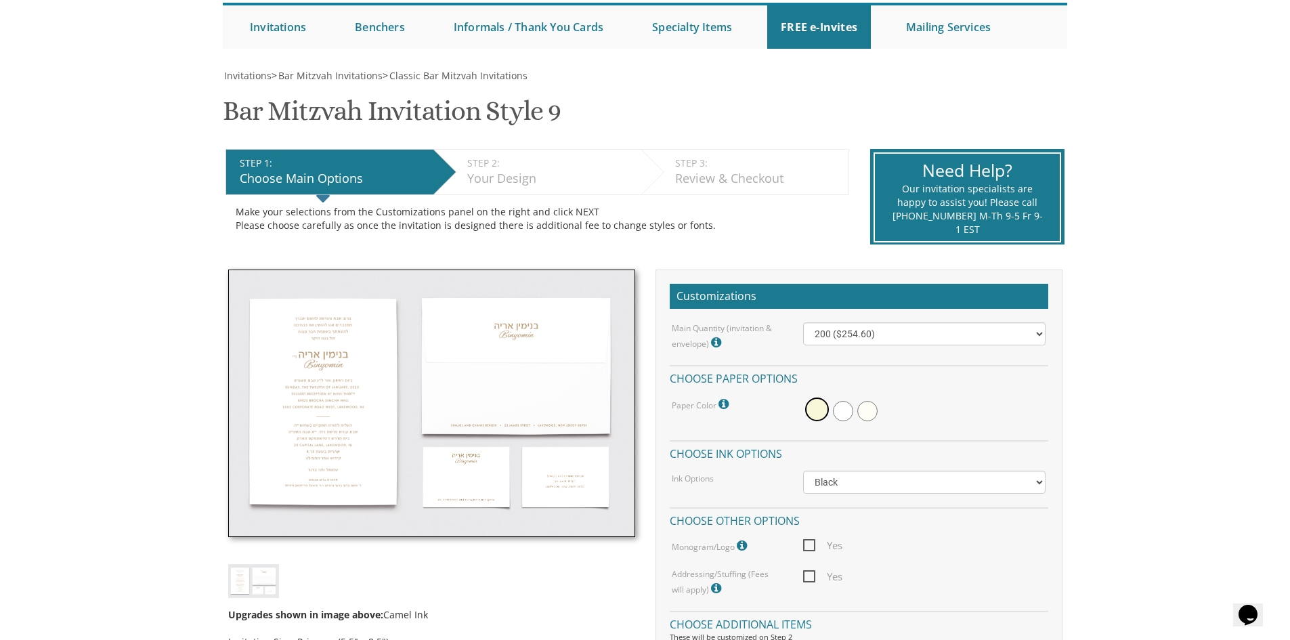
scroll to position [203, 0]
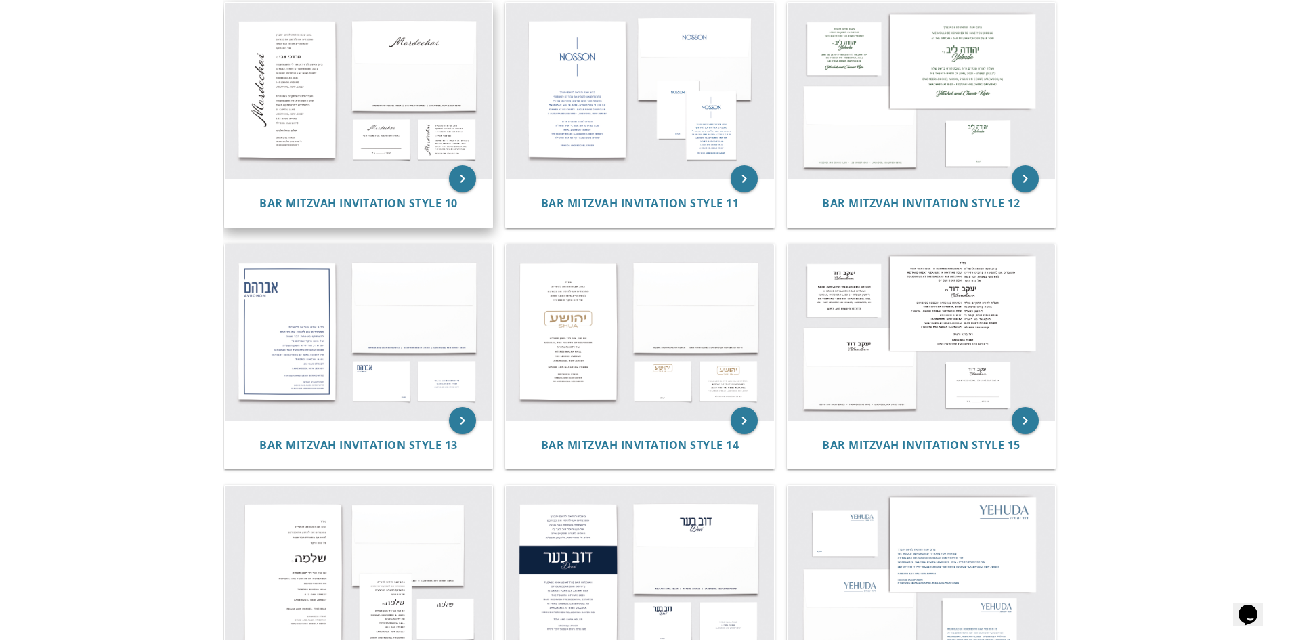
scroll to position [1016, 0]
click at [314, 326] on img at bounding box center [359, 332] width 268 height 176
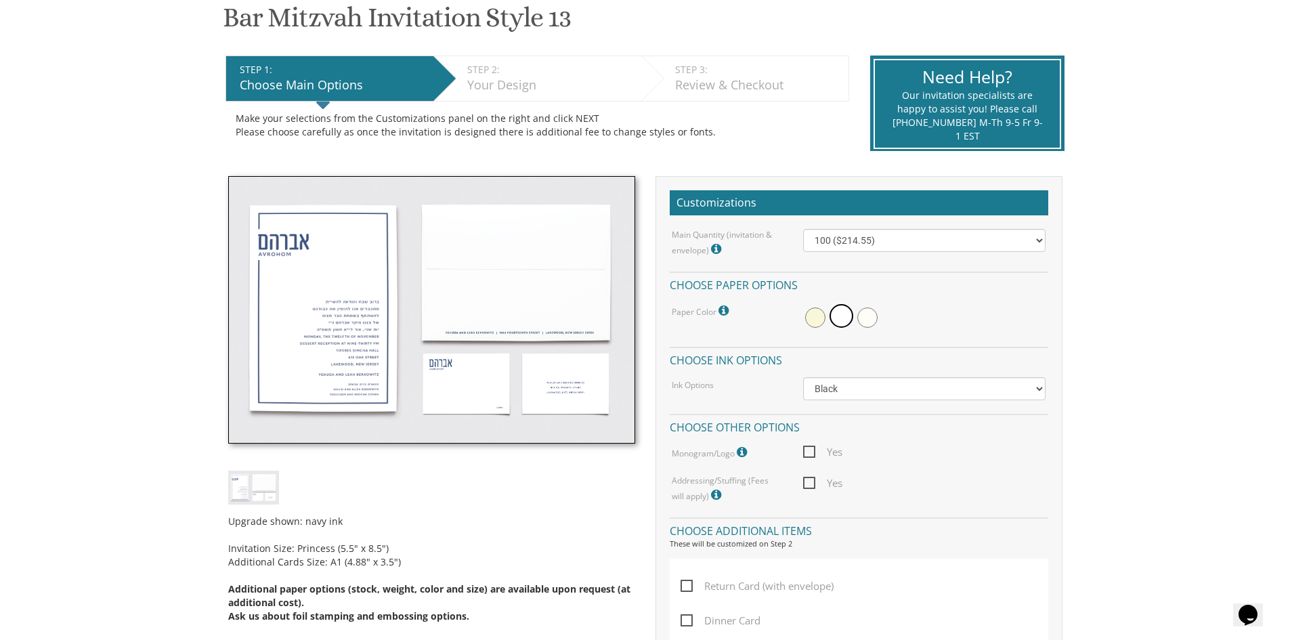
scroll to position [271, 0]
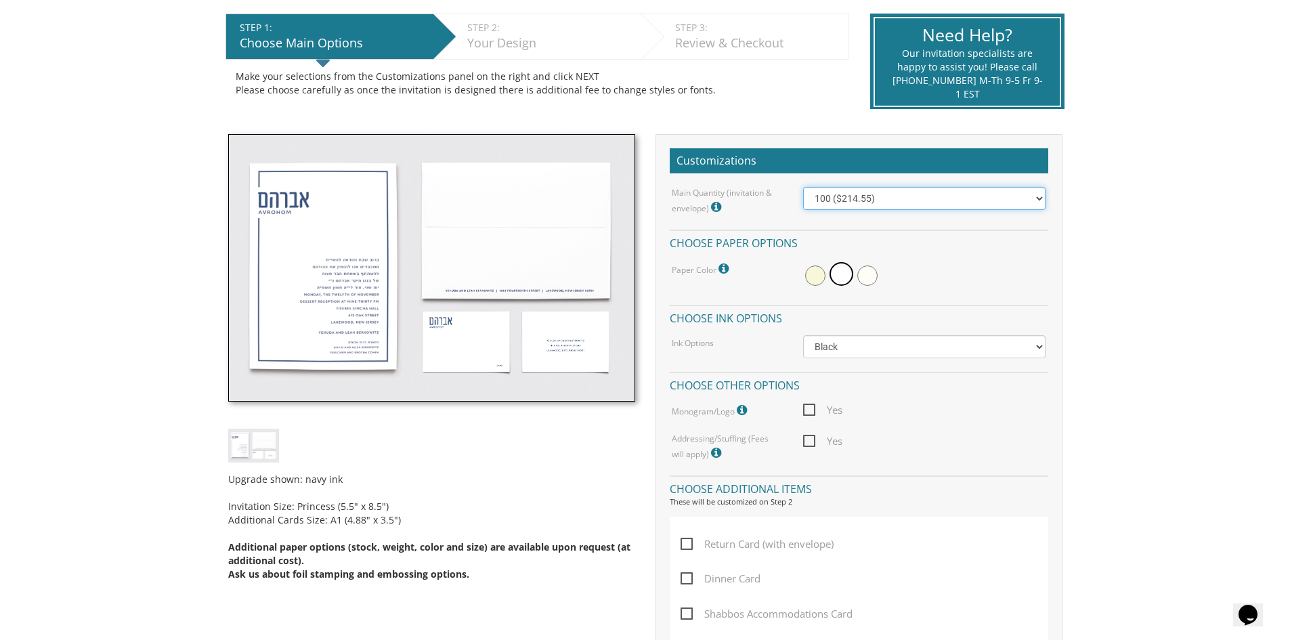
click at [878, 202] on select "100 ($214.55) 200 ($254.60) 300 ($294.25) 400 ($333.55) 500 ($373.90) 600 ($413…" at bounding box center [924, 198] width 242 height 23
click at [803, 187] on select "100 ($214.55) 200 ($254.60) 300 ($294.25) 400 ($333.55) 500 ($373.90) 600 ($413…" at bounding box center [924, 198] width 242 height 23
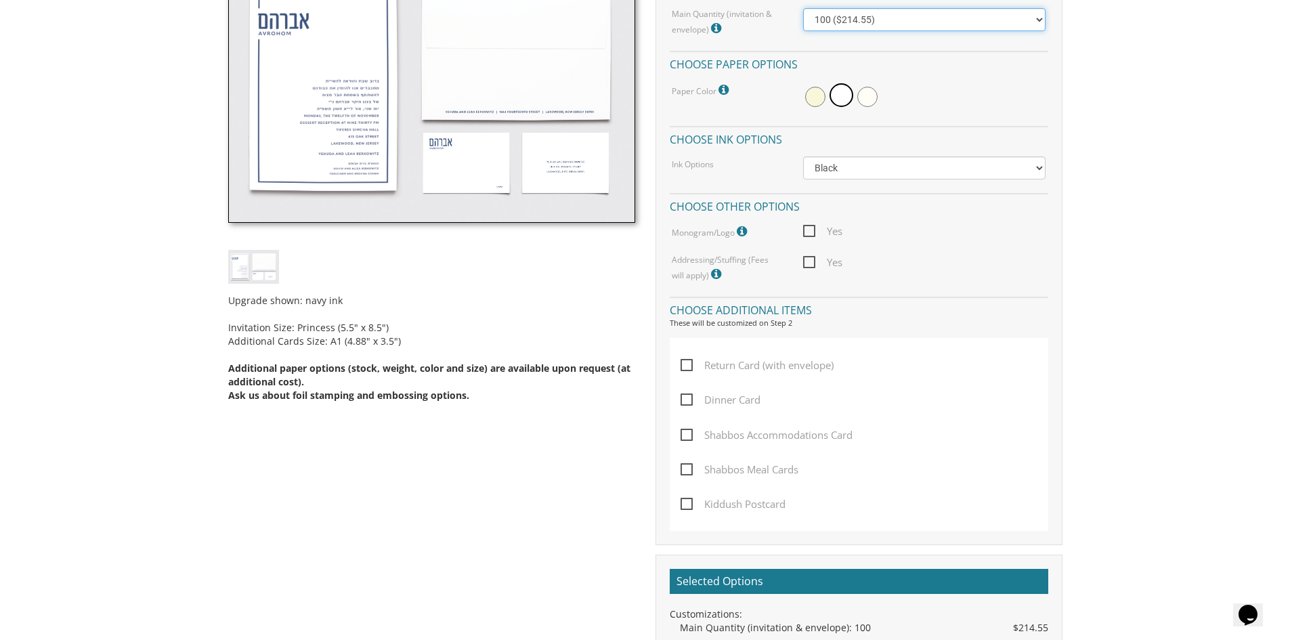
scroll to position [474, 0]
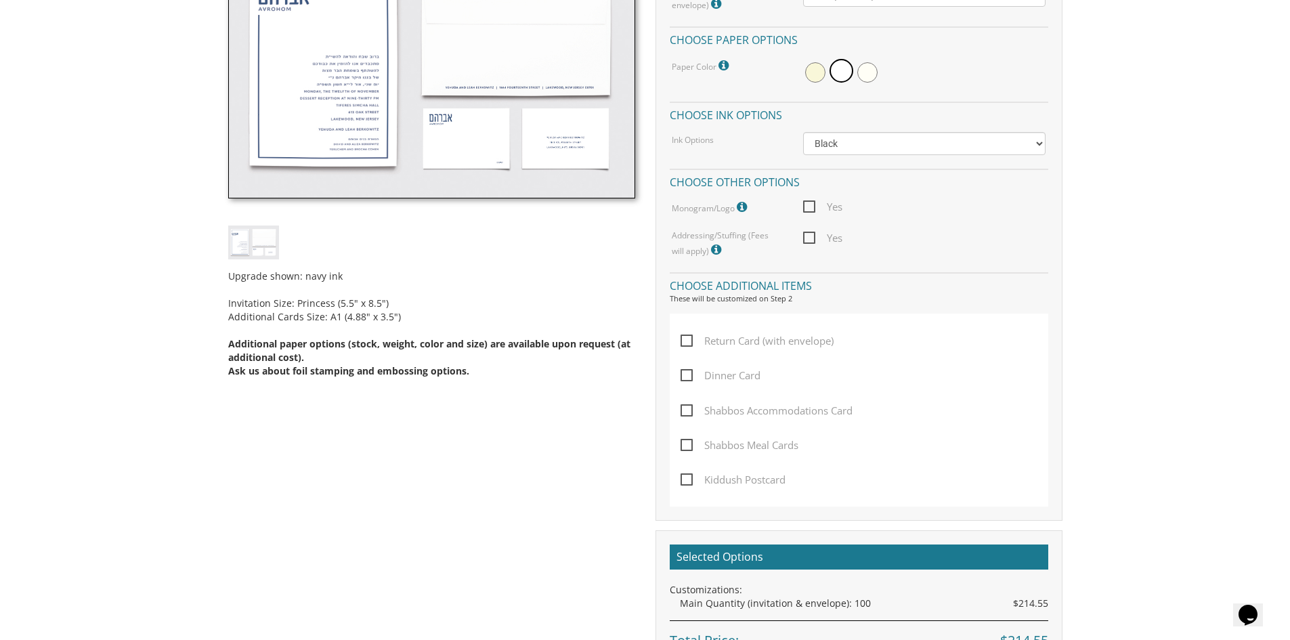
click at [685, 343] on span "Return Card (with envelope)" at bounding box center [757, 340] width 153 height 17
click at [685, 343] on input "Return Card (with envelope)" at bounding box center [685, 339] width 9 height 9
checkbox input "true"
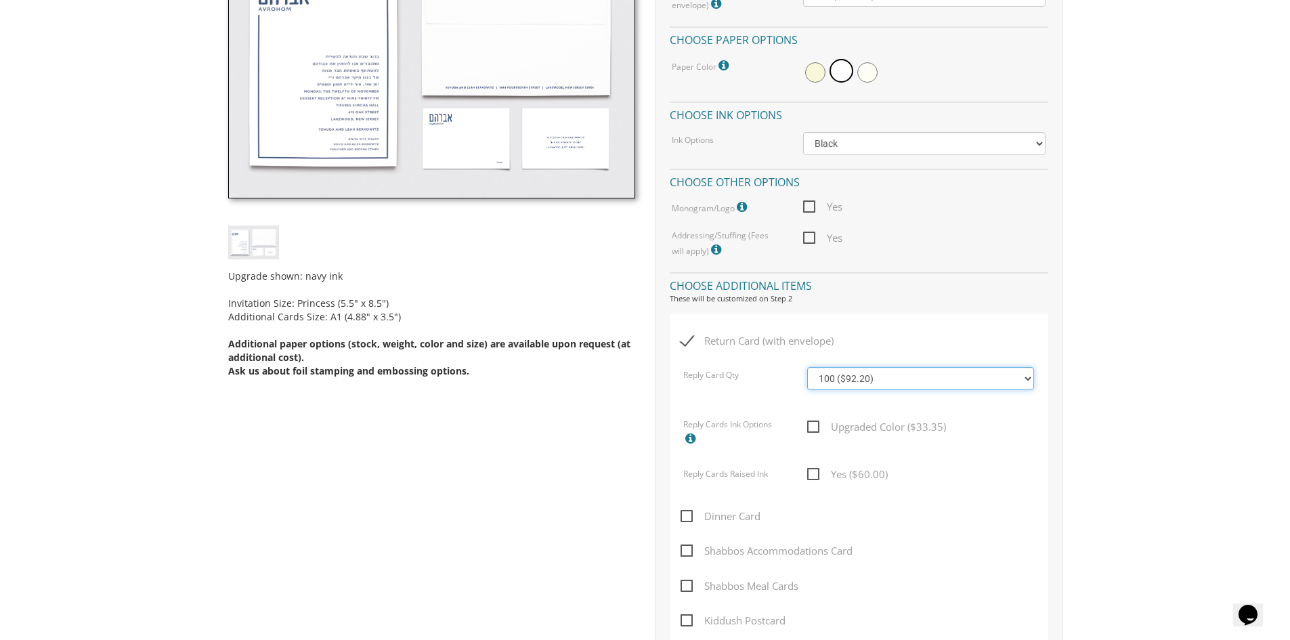
click at [836, 376] on select "100 ($92.20) 200 ($119.30) 300 ($141.90) 400 ($168.75) 500 ($191.00) 600 ($217.…" at bounding box center [920, 378] width 227 height 23
click at [837, 376] on select "100 ($92.20) 200 ($119.30) 300 ($141.90) 400 ($168.75) 500 ($191.00) 600 ($217.…" at bounding box center [920, 378] width 227 height 23
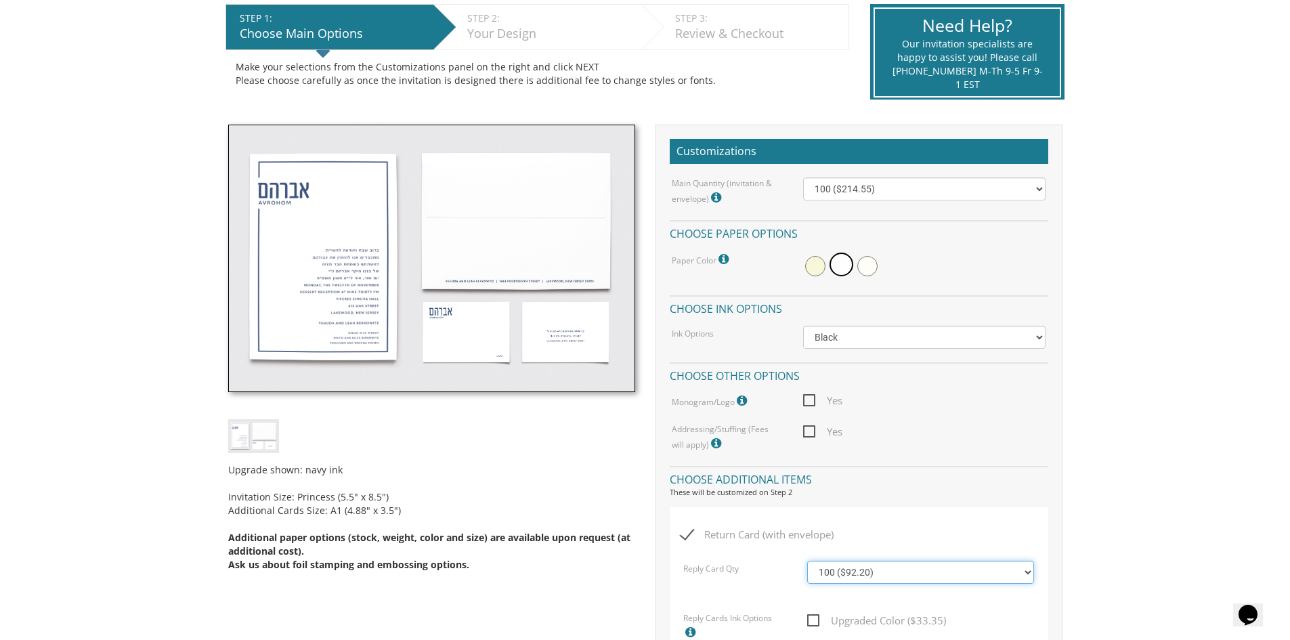
scroll to position [271, 0]
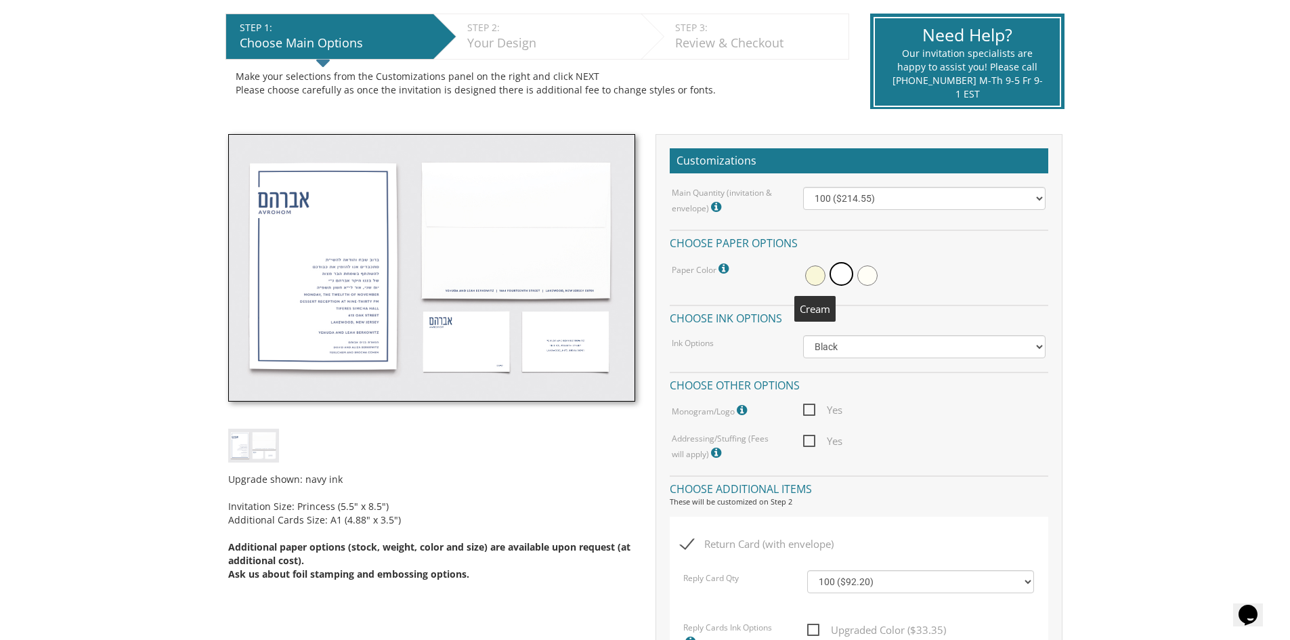
click at [821, 278] on span at bounding box center [815, 275] width 20 height 20
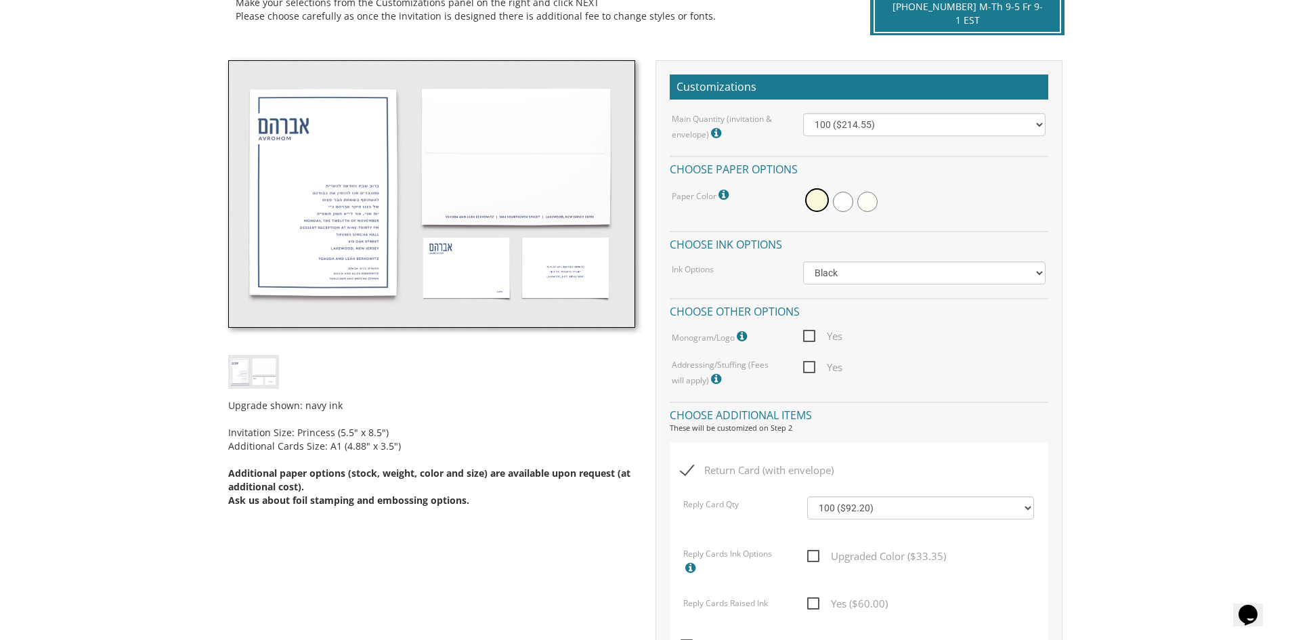
scroll to position [339, 0]
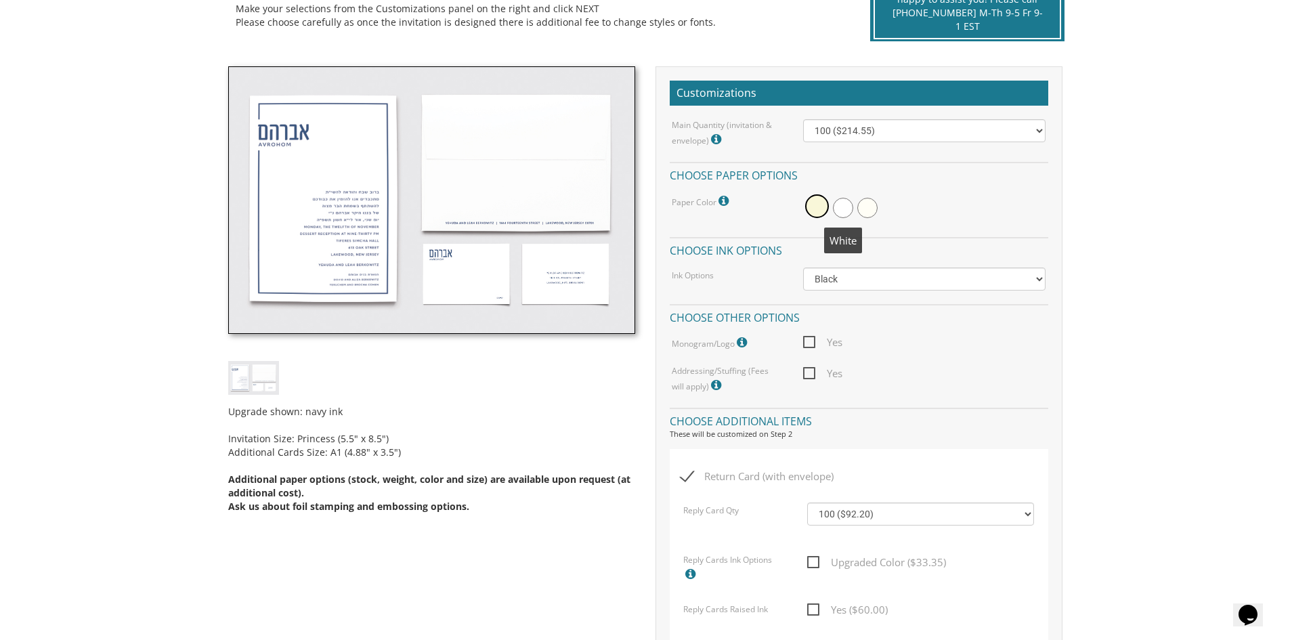
click at [846, 209] on span at bounding box center [843, 208] width 20 height 20
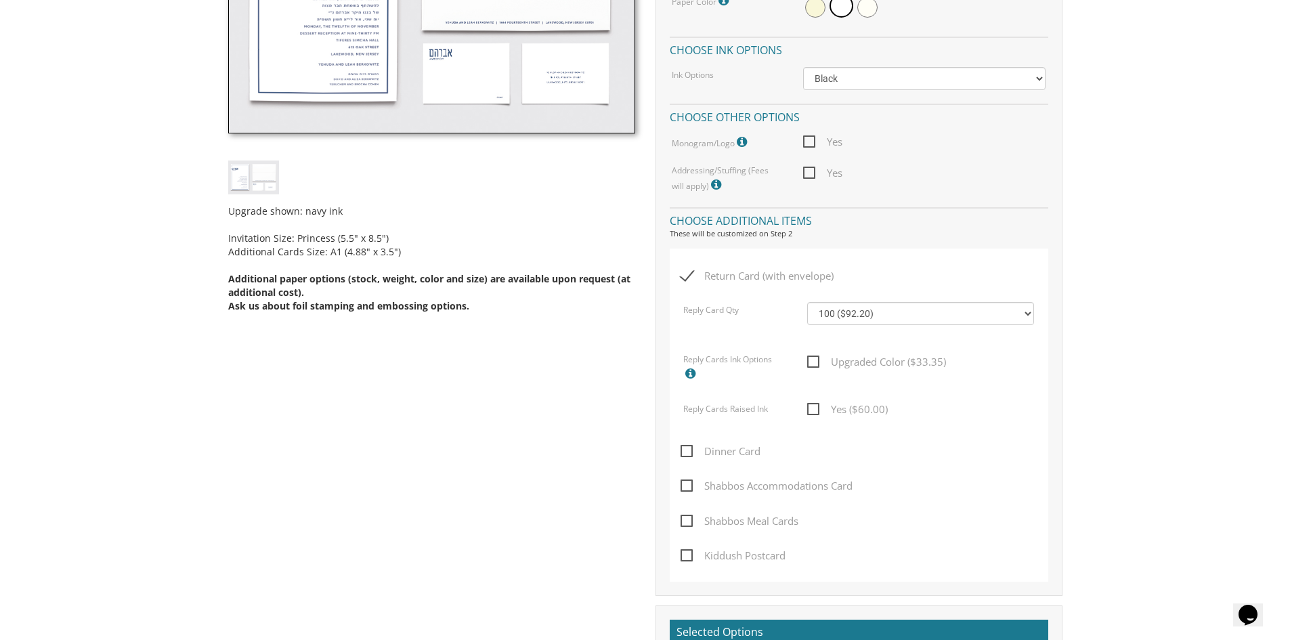
scroll to position [542, 0]
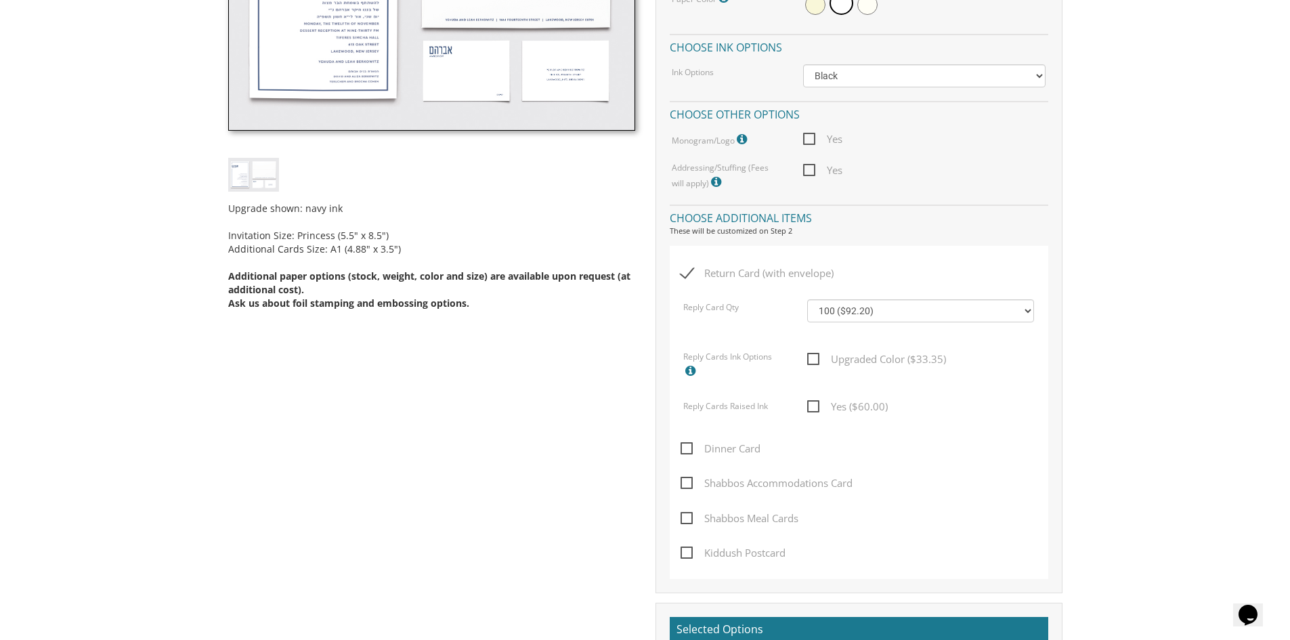
click at [814, 358] on span "Upgraded Color ($33.35)" at bounding box center [876, 359] width 139 height 17
click at [814, 358] on input "Upgraded Color ($33.35)" at bounding box center [811, 357] width 9 height 9
click at [809, 366] on span "Upgraded Color ($33.35)" at bounding box center [876, 359] width 139 height 17
click at [809, 362] on input "Upgraded Color ($33.35)" at bounding box center [811, 357] width 9 height 9
checkbox input "false"
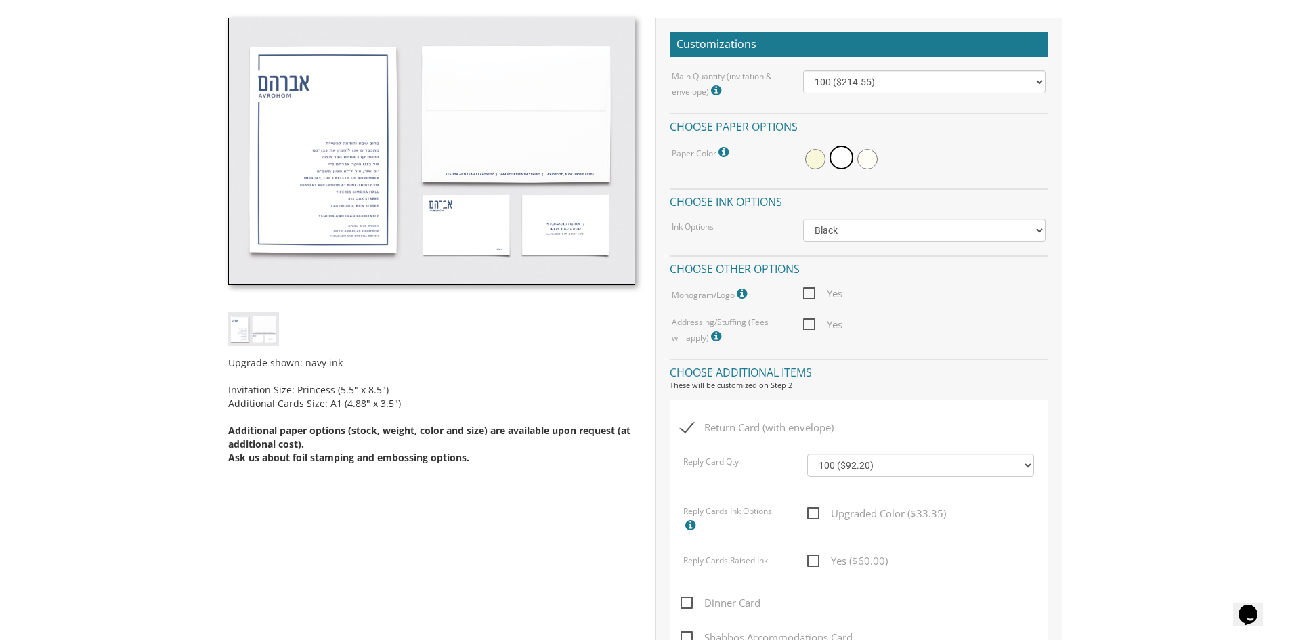
scroll to position [339, 0]
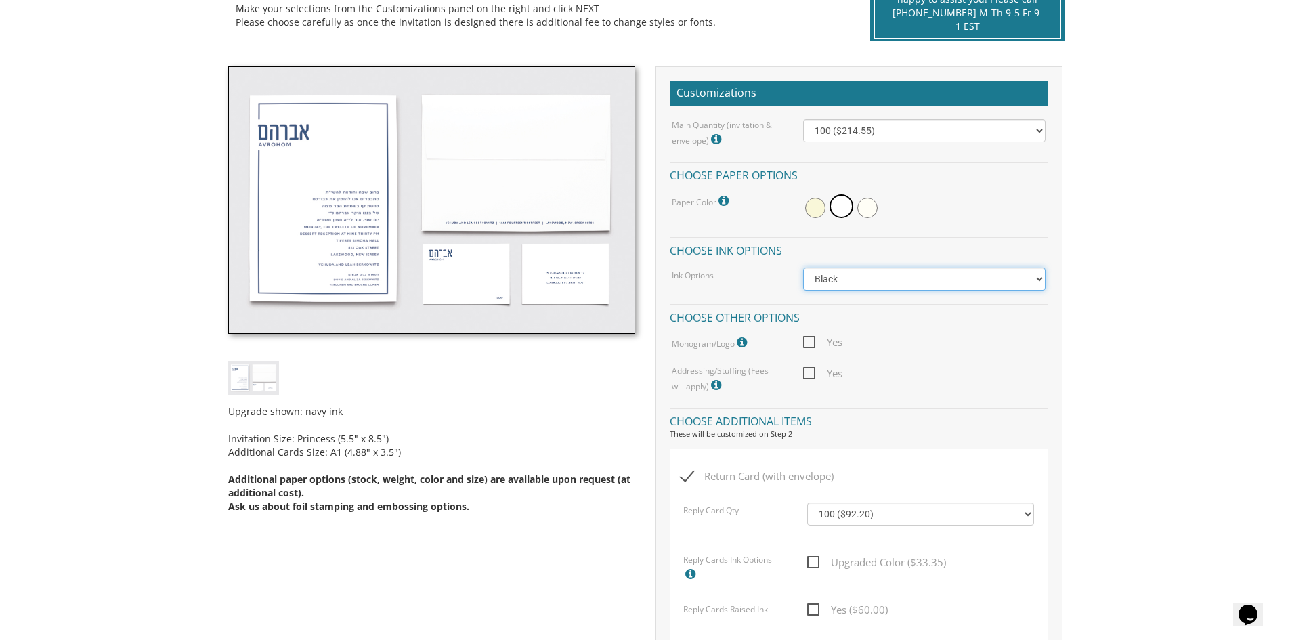
click at [837, 279] on select "Black Colored Ink ($65.00) Black + One Color ($100.00) Two Colors ($137.95)" at bounding box center [924, 278] width 242 height 23
click at [1035, 207] on div at bounding box center [924, 207] width 242 height 31
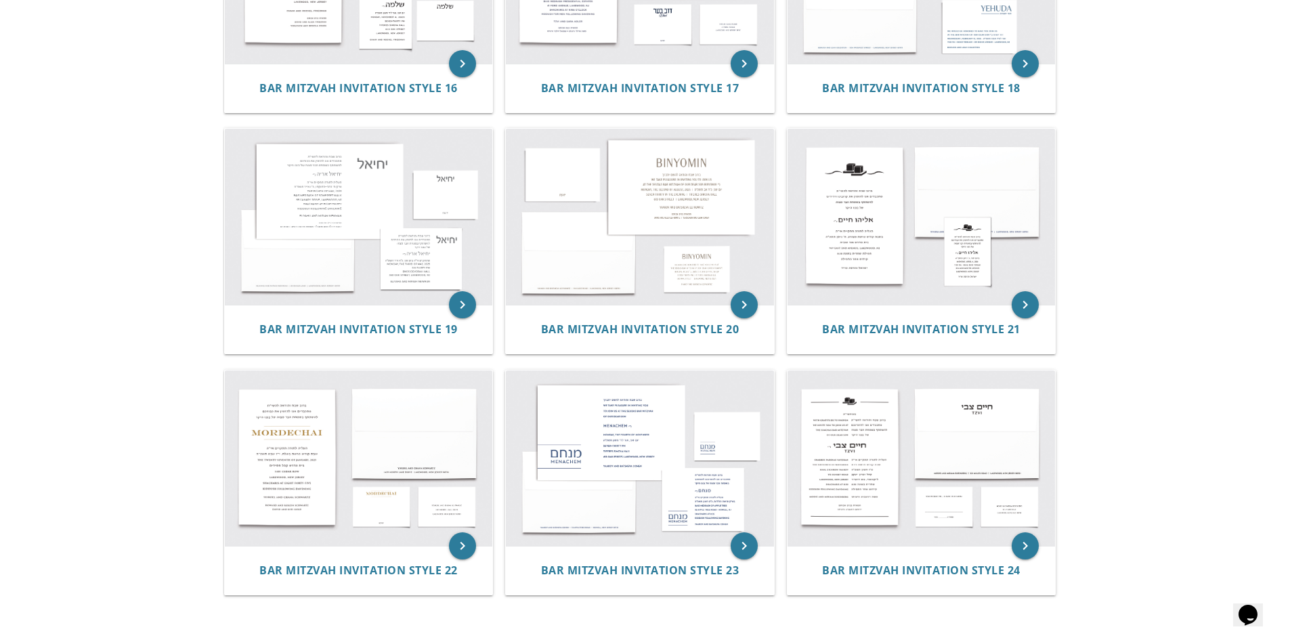
scroll to position [1585, 0]
